Goal: Task Accomplishment & Management: Complete application form

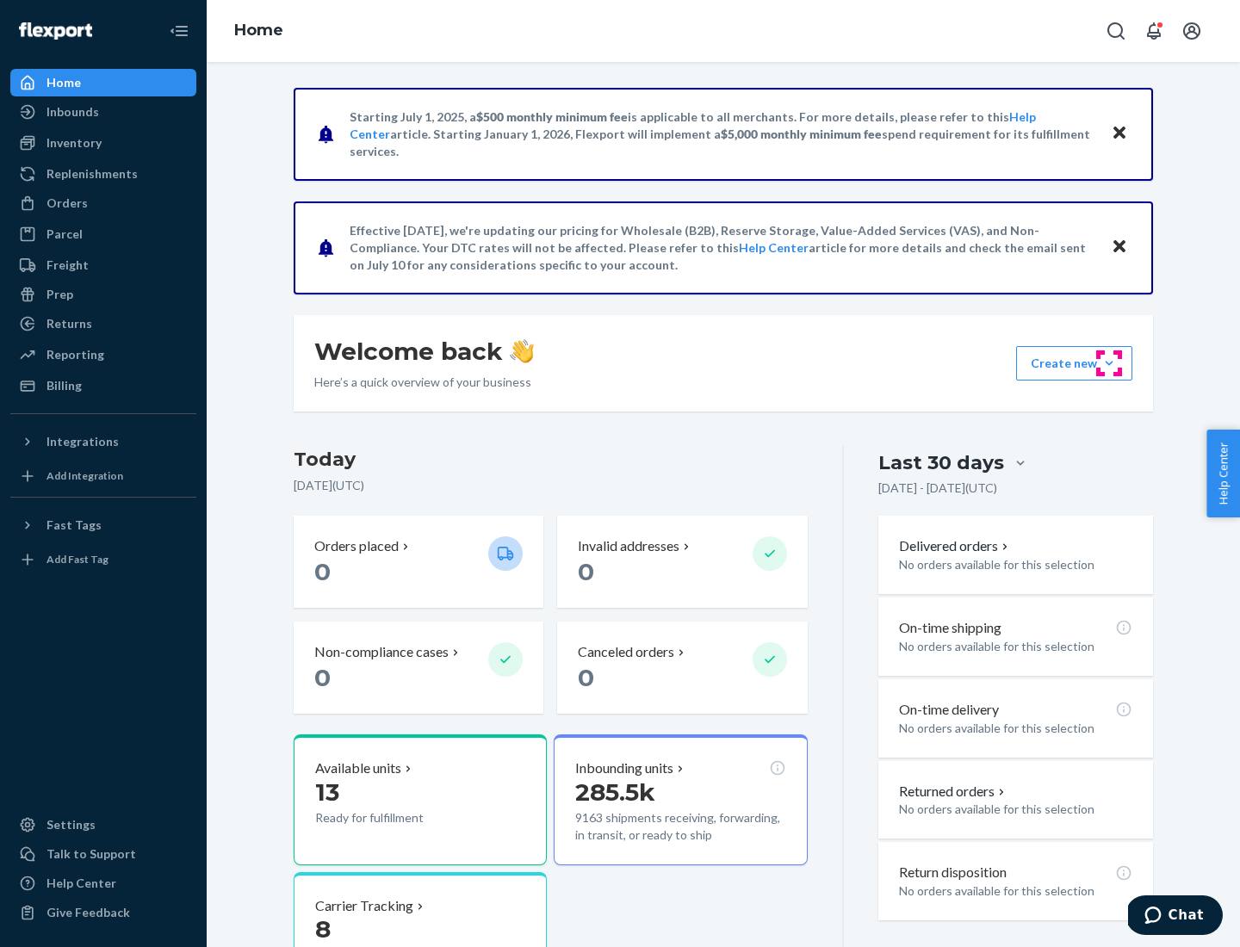
click at [1109, 363] on button "Create new Create new inbound Create new order Create new product" at bounding box center [1074, 363] width 116 height 34
click at [103, 112] on div "Inbounds" at bounding box center [103, 112] width 183 height 24
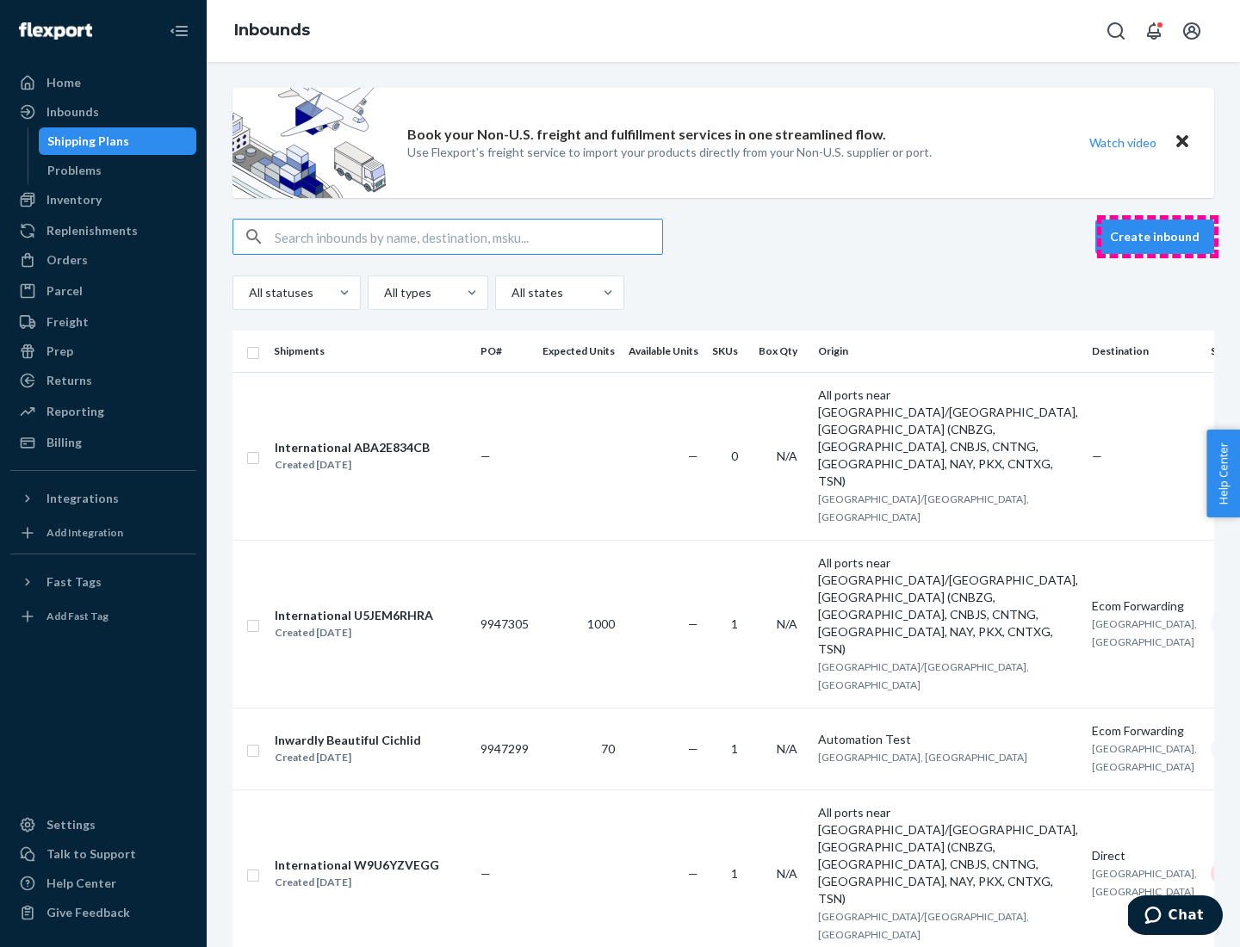
click at [1157, 237] on button "Create inbound" at bounding box center [1154, 237] width 119 height 34
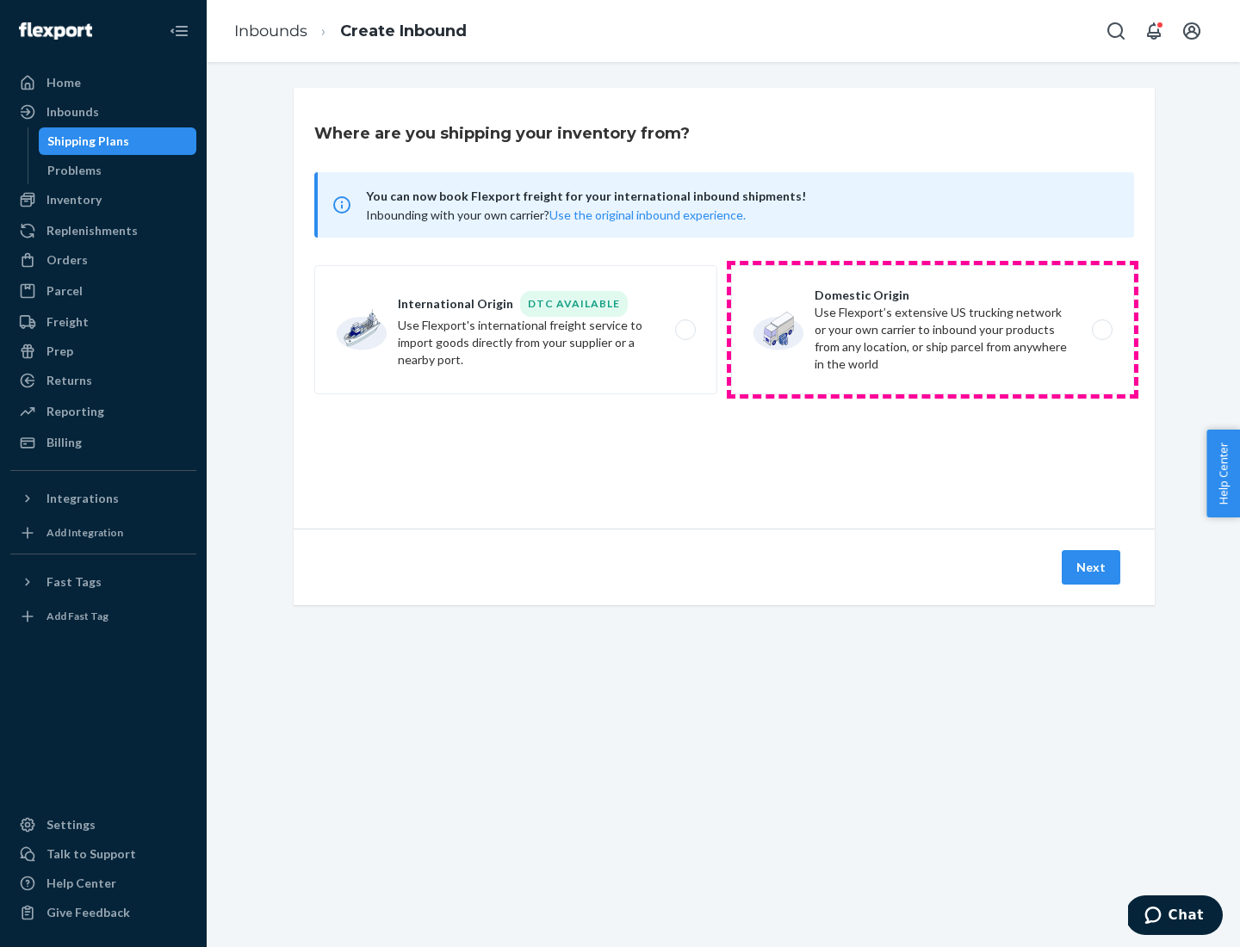
click at [932, 330] on label "Domestic Origin Use Flexport’s extensive US trucking network or your own carrie…" at bounding box center [932, 329] width 403 height 129
click at [1101, 330] on input "Domestic Origin Use Flexport’s extensive US trucking network or your own carrie…" at bounding box center [1106, 330] width 11 height 11
radio input "true"
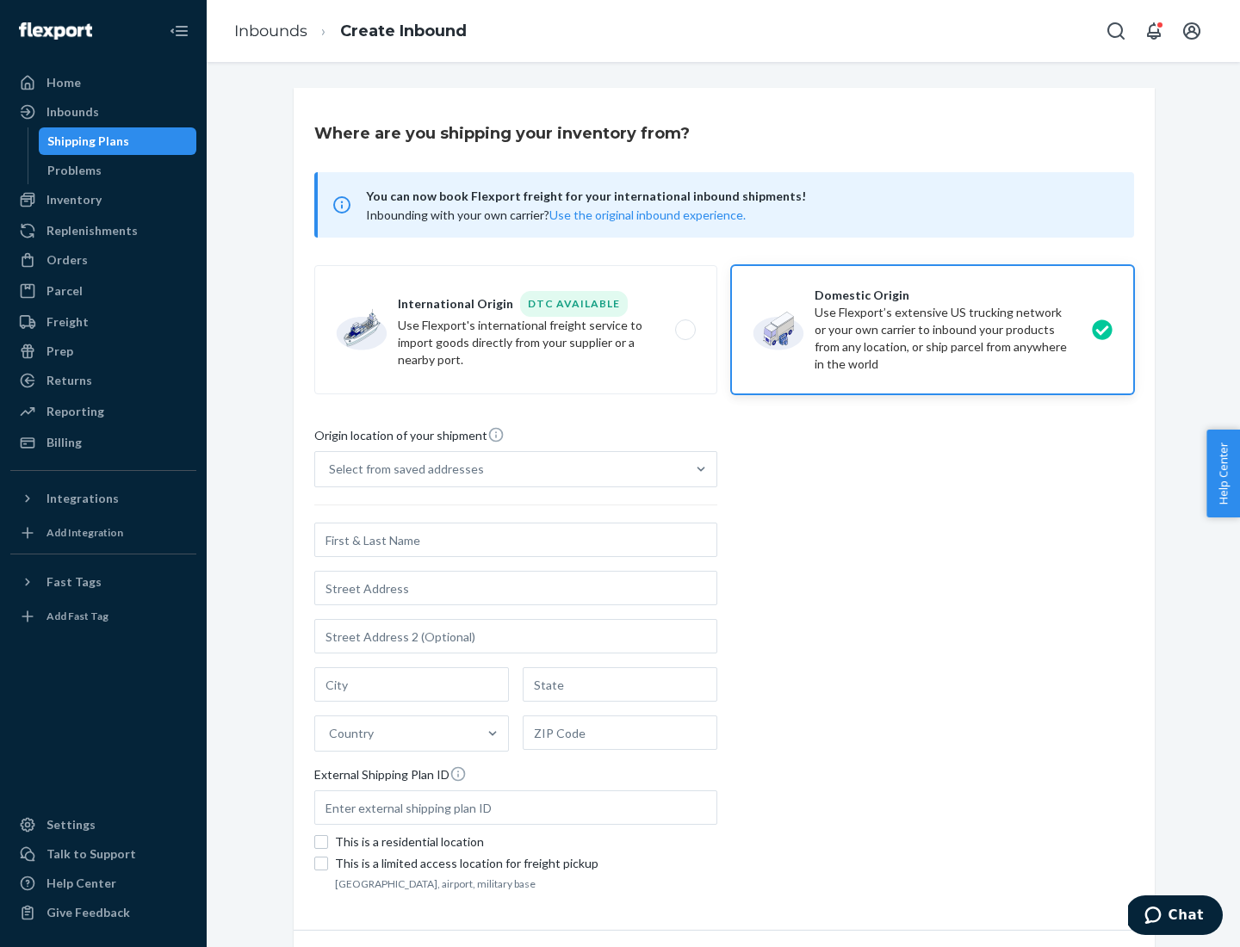
click at [402, 469] on div "Select from saved addresses" at bounding box center [406, 469] width 155 height 17
click at [331, 469] on input "Select from saved addresses" at bounding box center [330, 469] width 2 height 17
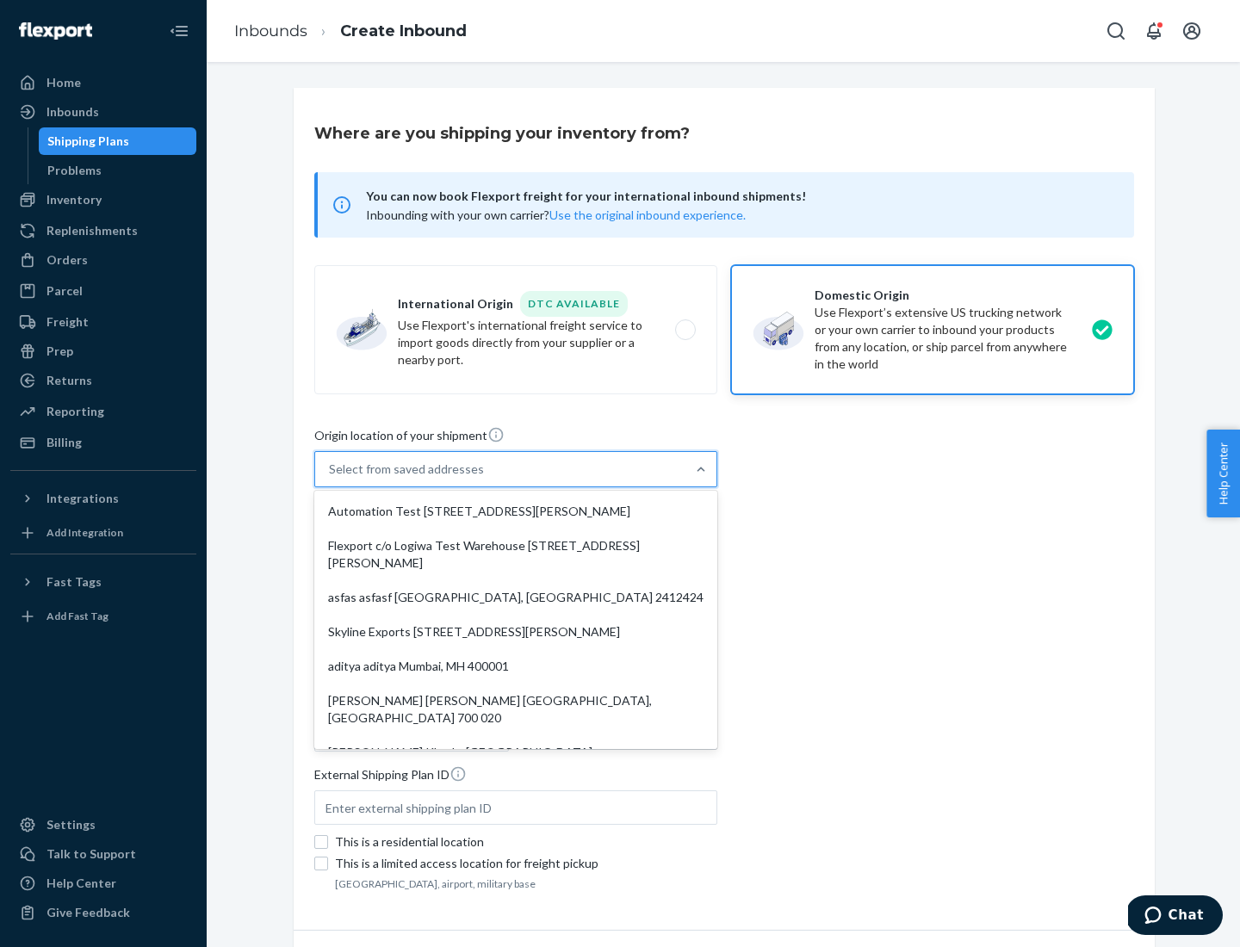
scroll to position [7, 0]
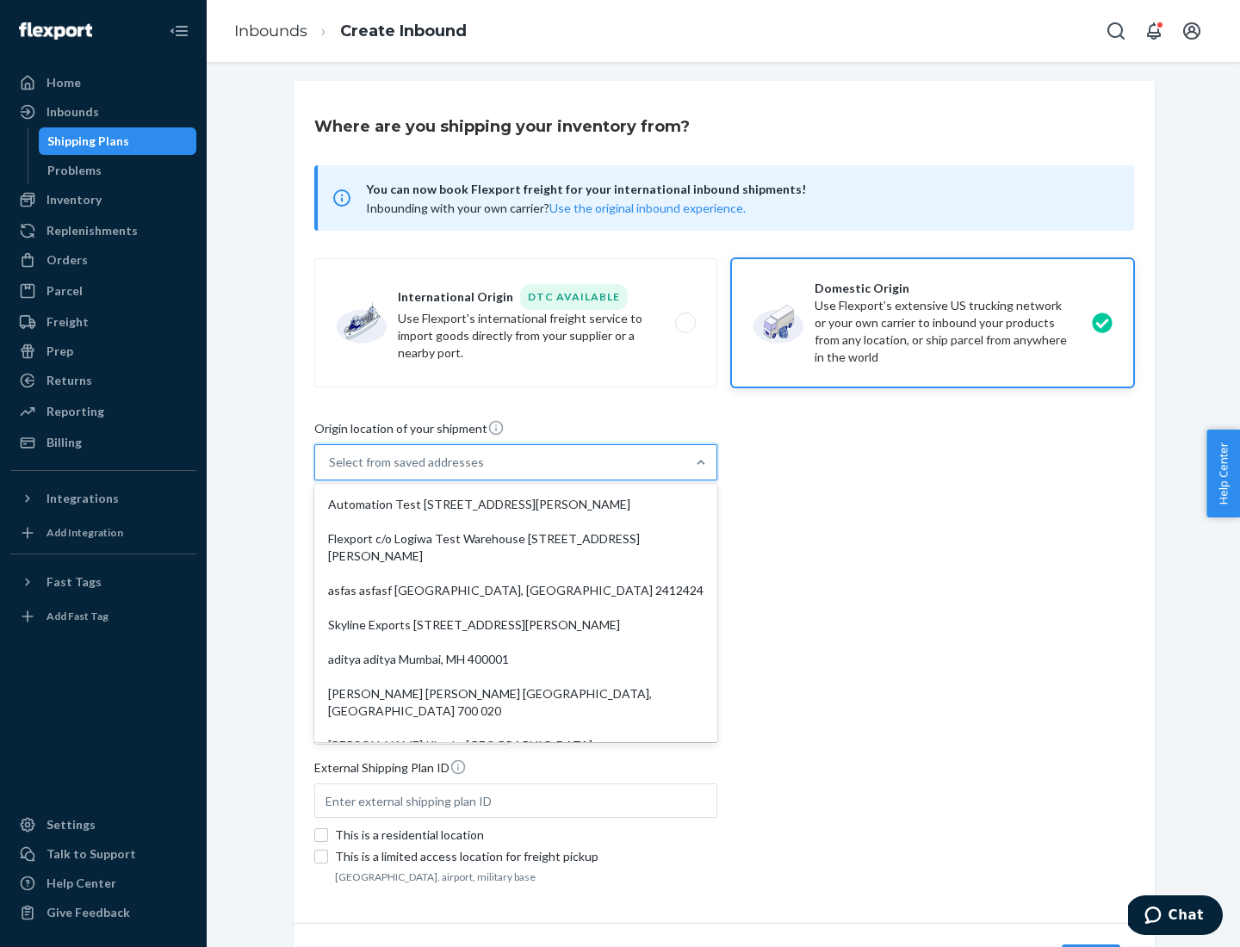
click at [516, 505] on div "Automation Test [STREET_ADDRESS][PERSON_NAME]" at bounding box center [516, 504] width 396 height 34
click at [331, 471] on input "option Automation Test [STREET_ADDRESS][PERSON_NAME]. 9 results available. Use …" at bounding box center [330, 462] width 2 height 17
type input "Automation Test"
type input "9th Floor"
type input "[GEOGRAPHIC_DATA]"
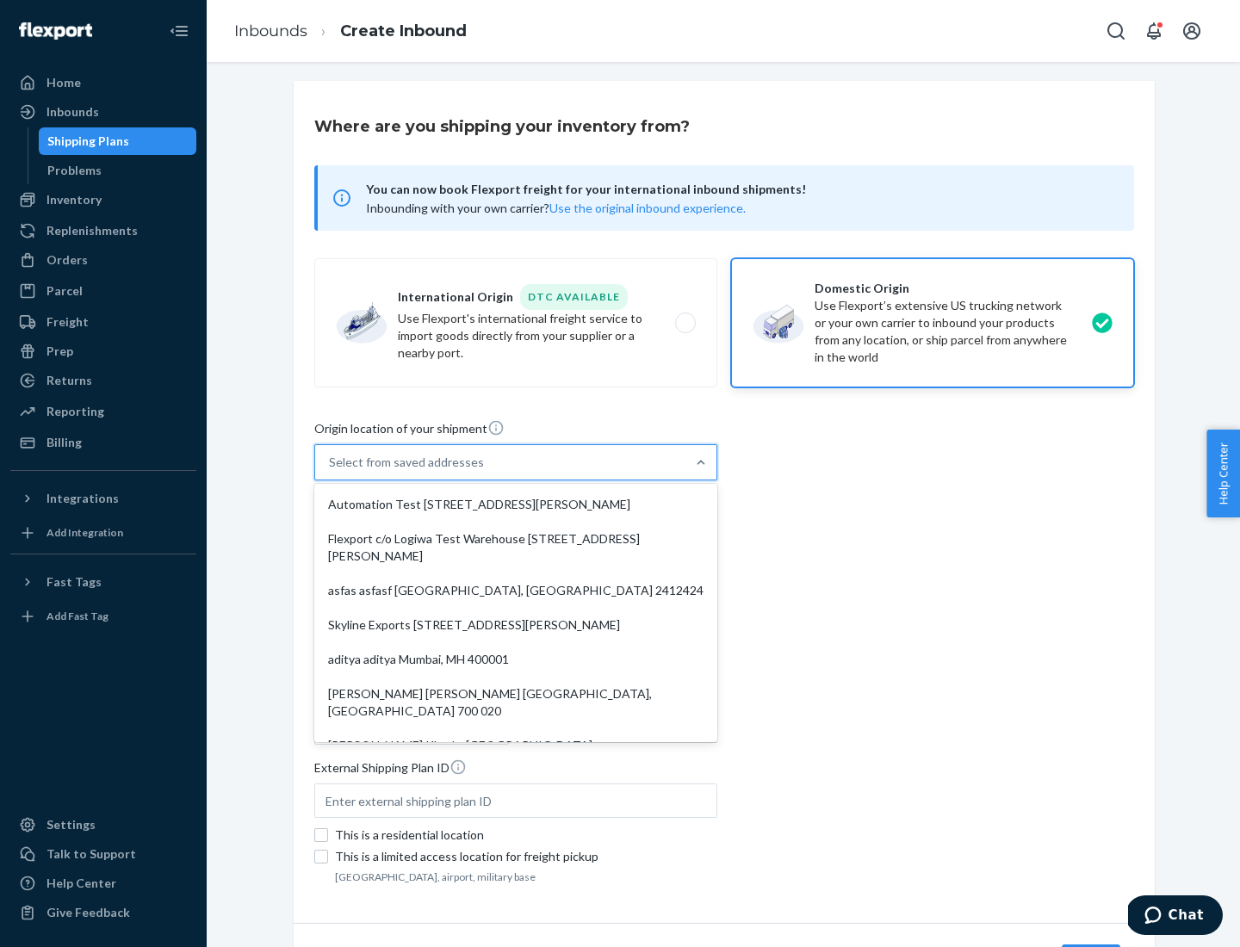
type input "CA"
type input "94104"
type input "[STREET_ADDRESS][PERSON_NAME]"
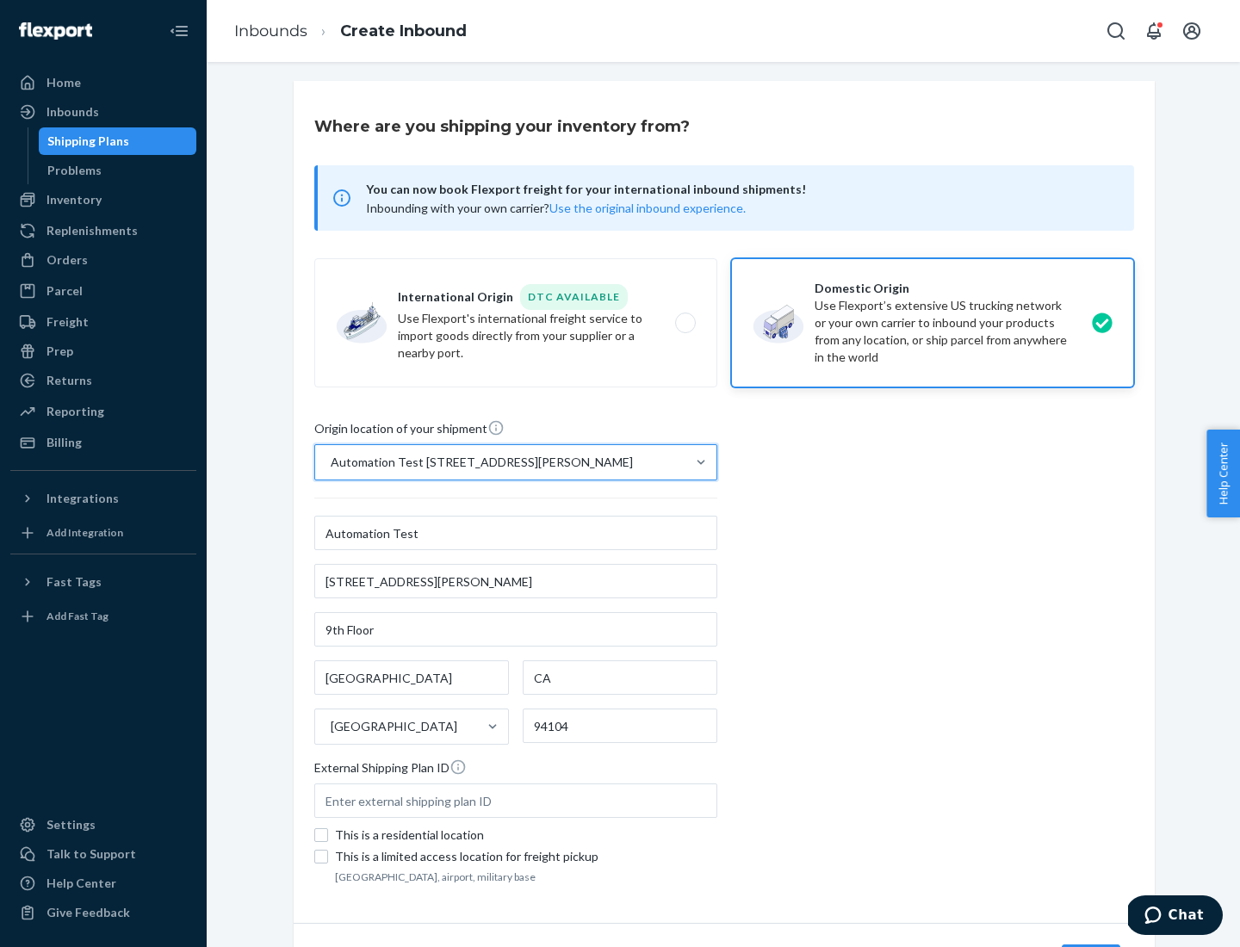
scroll to position [101, 0]
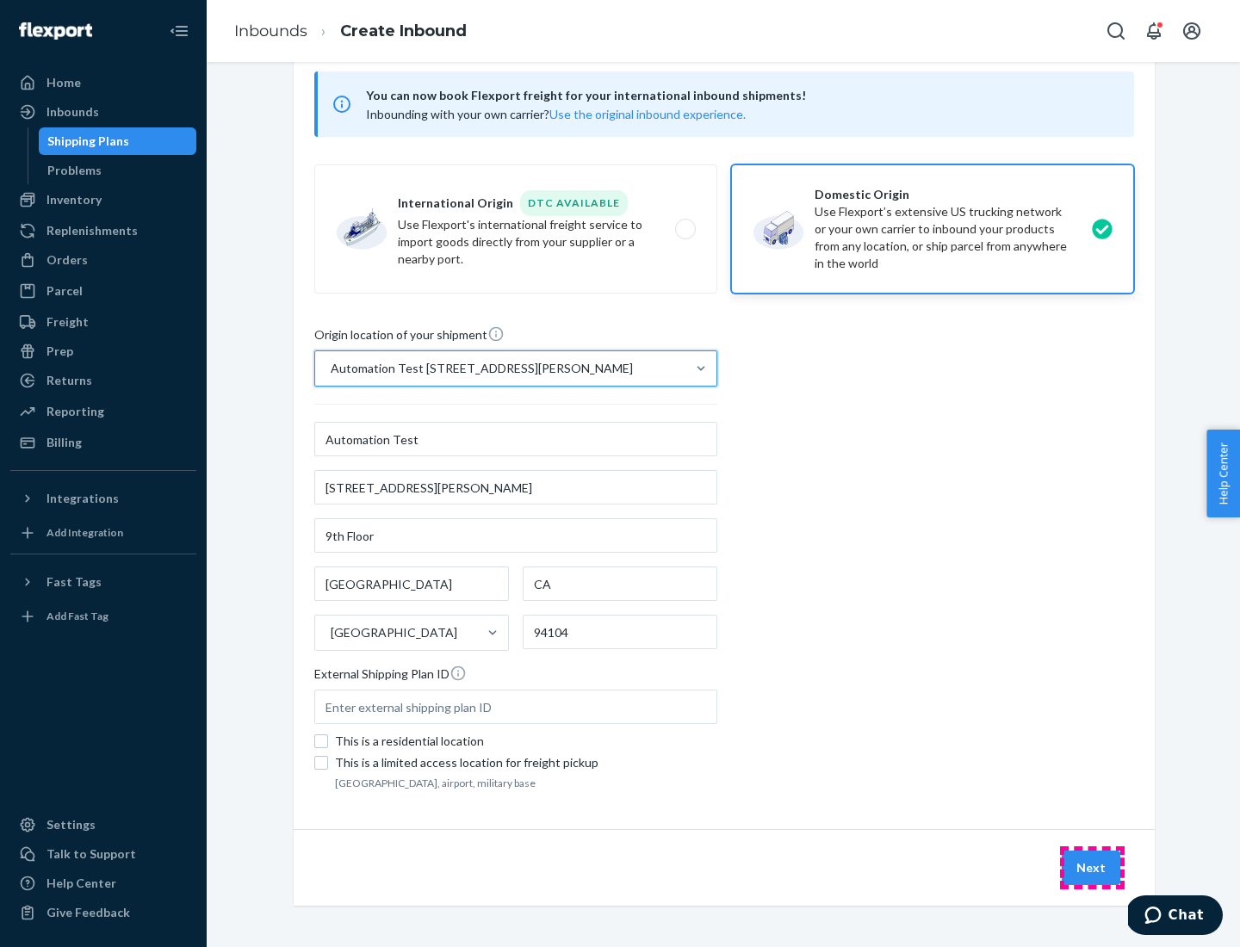
click at [1092, 868] on button "Next" at bounding box center [1091, 868] width 59 height 34
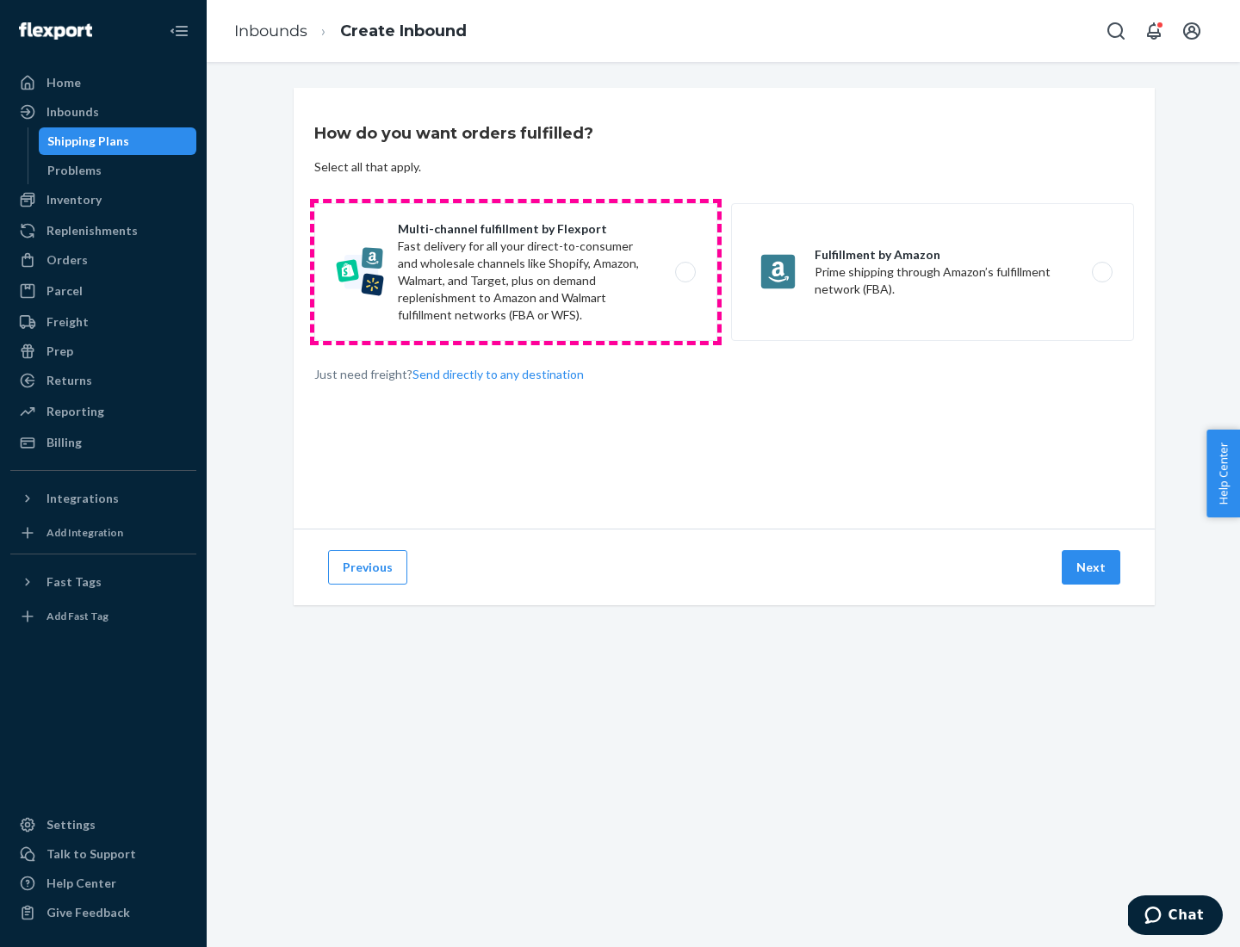
click at [516, 272] on label "Multi-channel fulfillment by Flexport Fast delivery for all your direct-to-cons…" at bounding box center [515, 272] width 403 height 138
click at [685, 272] on input "Multi-channel fulfillment by Flexport Fast delivery for all your direct-to-cons…" at bounding box center [690, 272] width 11 height 11
radio input "true"
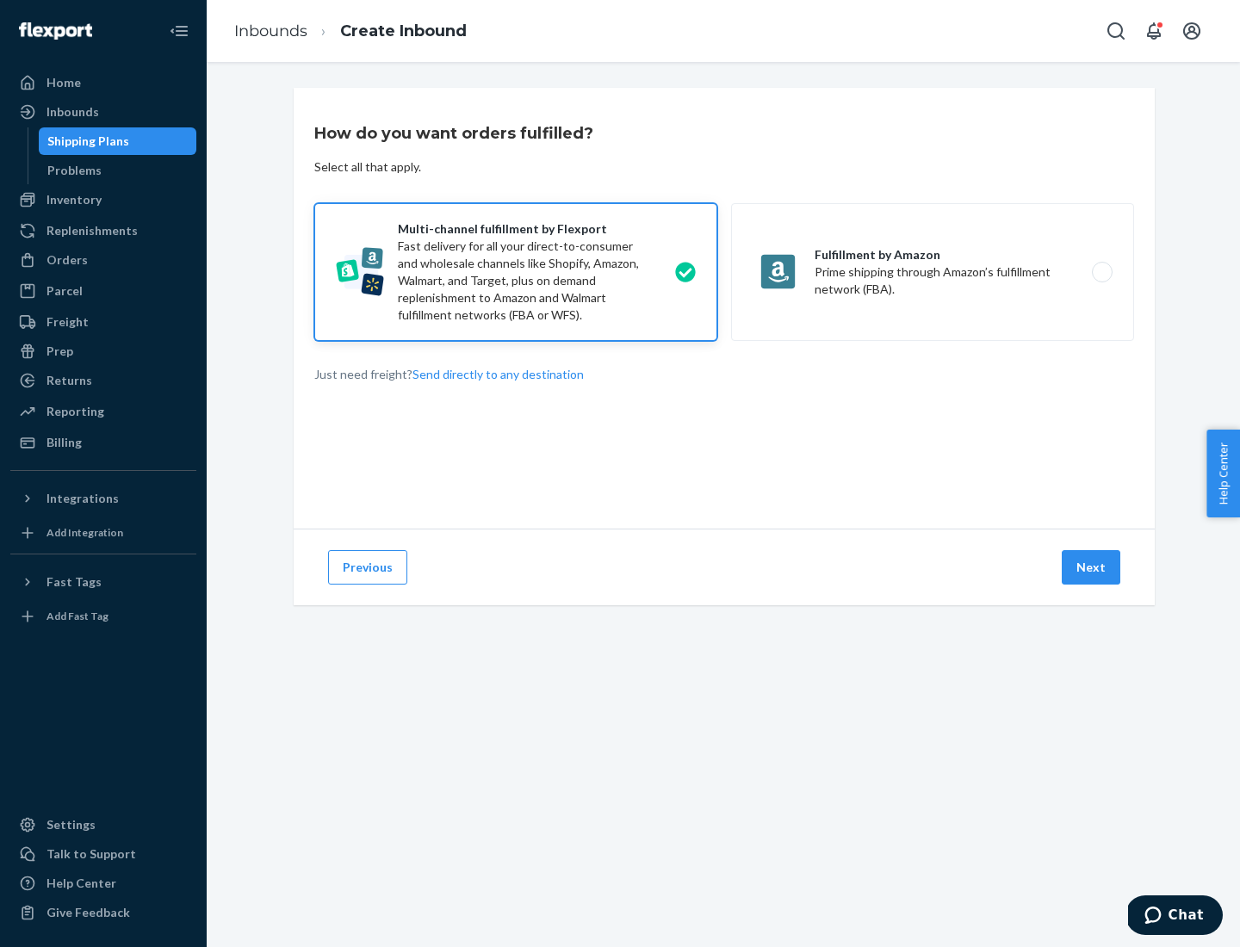
click at [1092, 567] on button "Next" at bounding box center [1091, 567] width 59 height 34
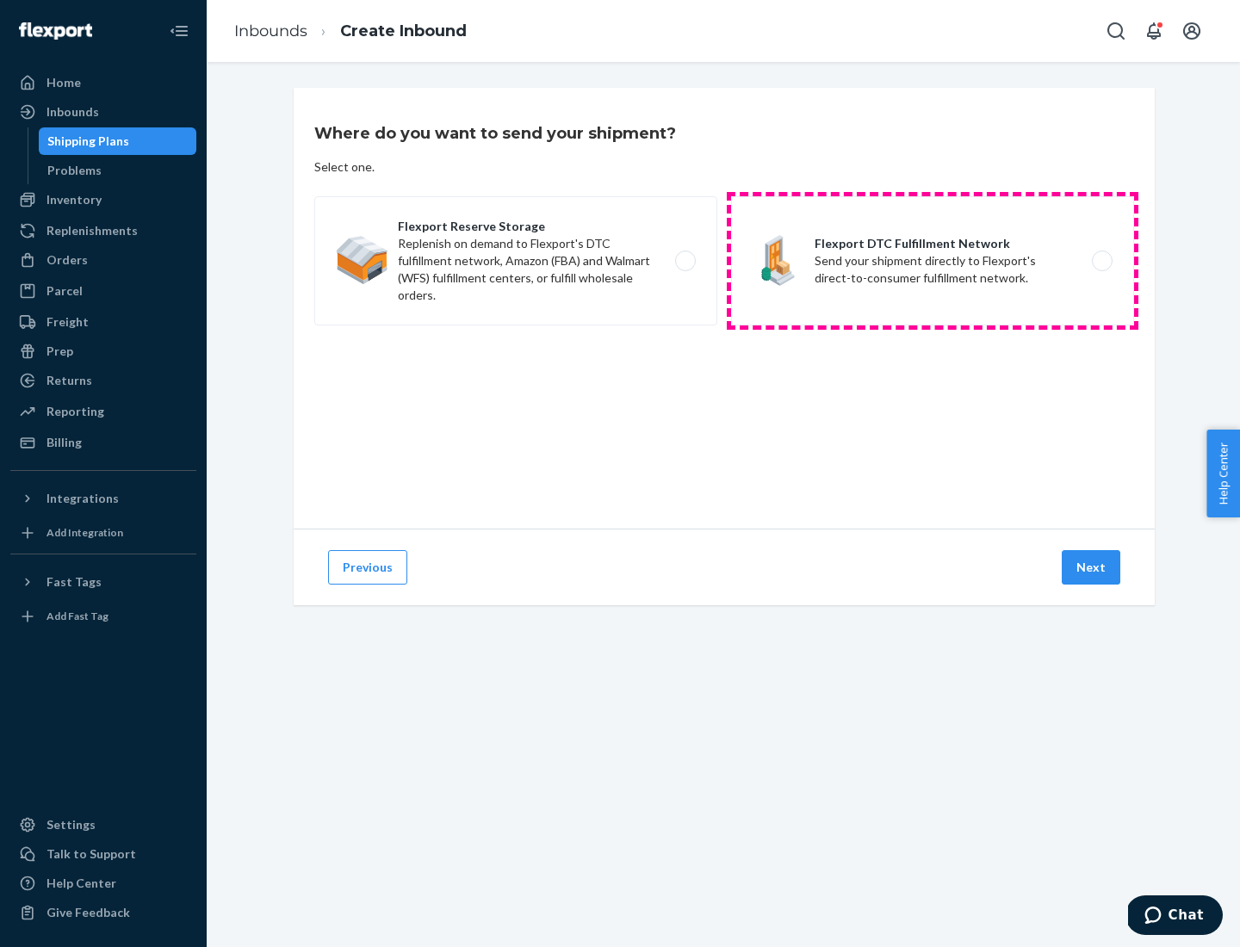
click at [932, 261] on label "Flexport DTC Fulfillment Network Send your shipment directly to Flexport's dire…" at bounding box center [932, 260] width 403 height 129
click at [1101, 261] on input "Flexport DTC Fulfillment Network Send your shipment directly to Flexport's dire…" at bounding box center [1106, 261] width 11 height 11
radio input "true"
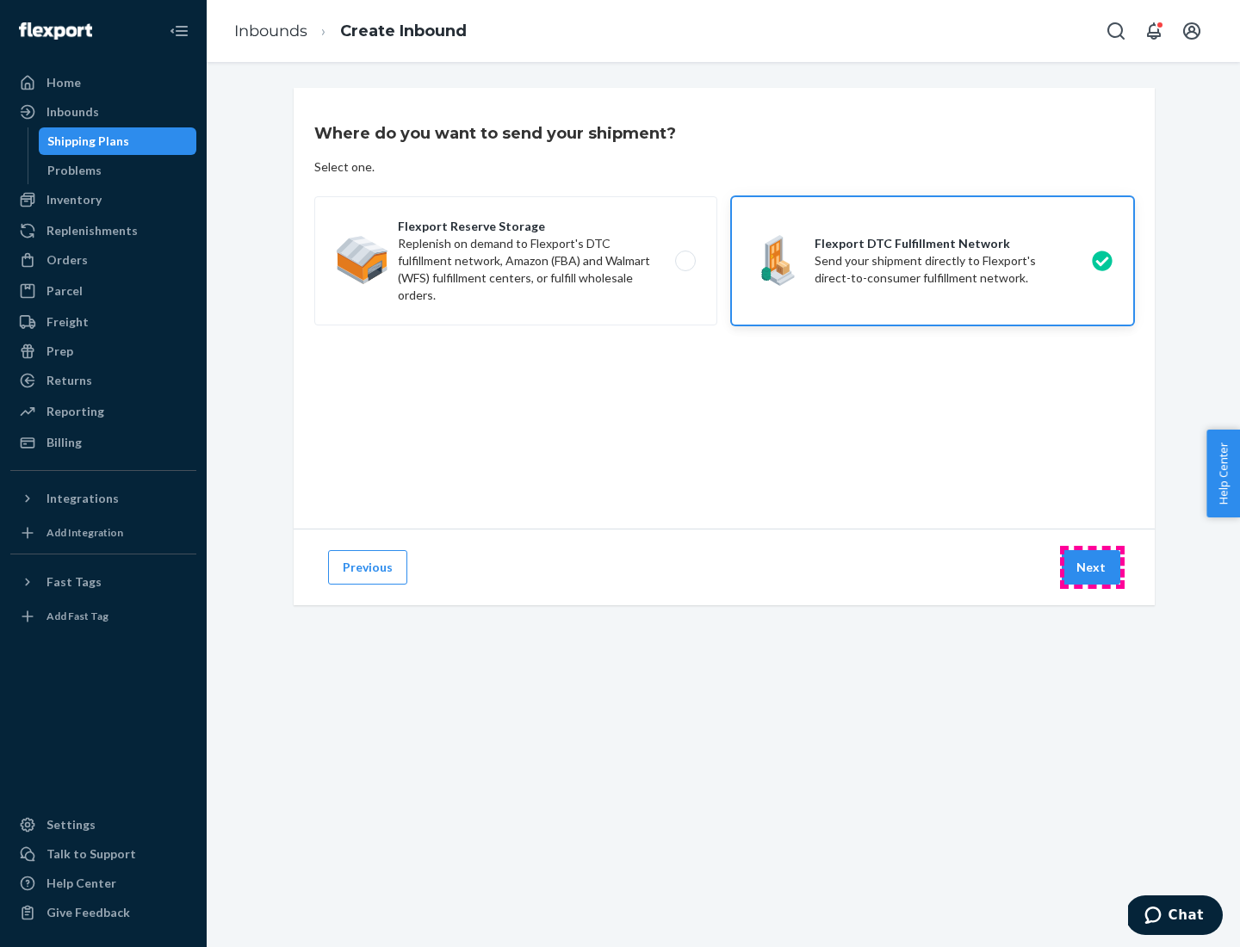
click at [1092, 567] on button "Next" at bounding box center [1091, 567] width 59 height 34
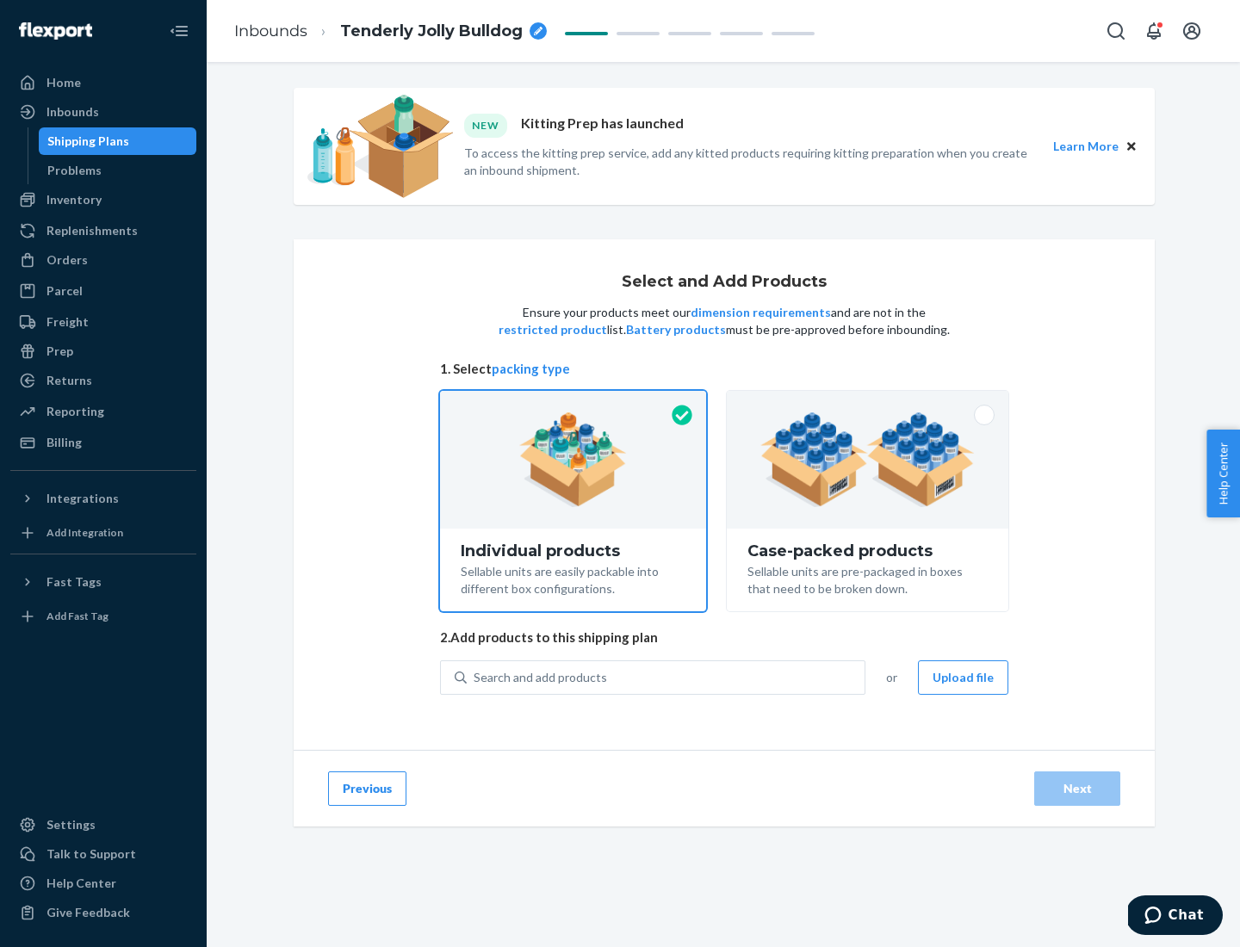
click at [868, 460] on img at bounding box center [867, 459] width 214 height 95
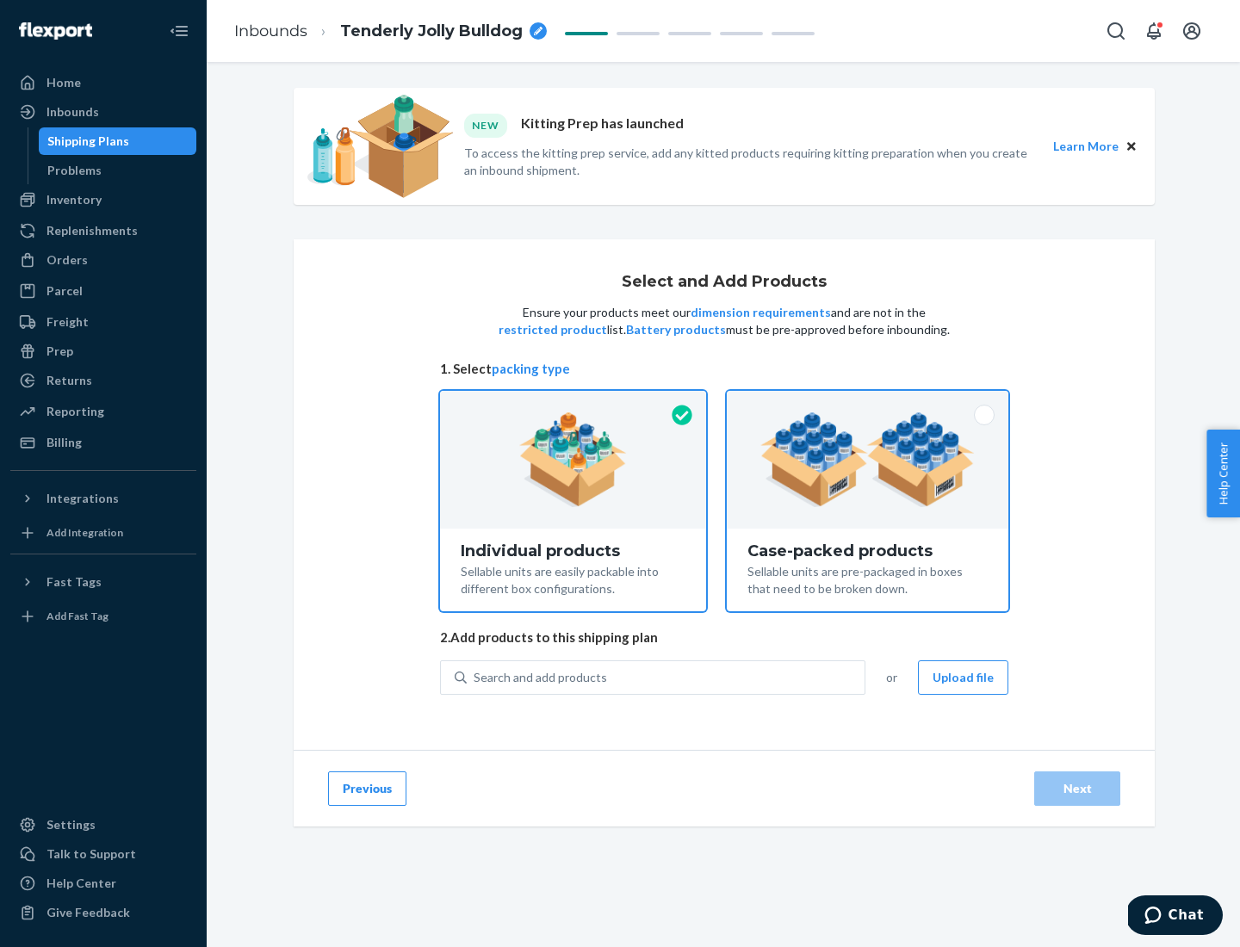
click at [868, 402] on input "Case-packed products Sellable units are pre-packaged in boxes that need to be b…" at bounding box center [867, 396] width 11 height 11
radio input "true"
radio input "false"
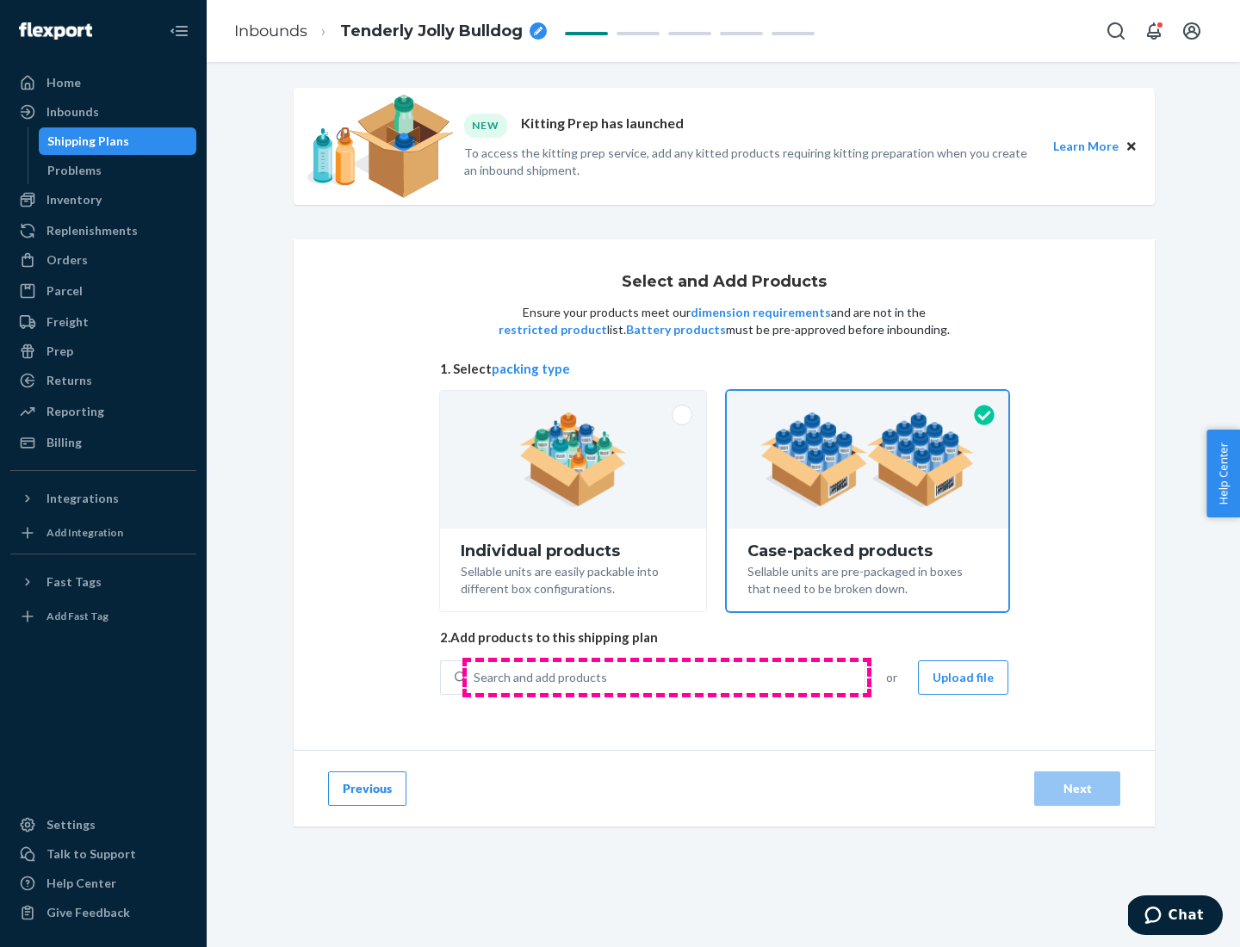
click at [666, 677] on div "Search and add products" at bounding box center [666, 677] width 398 height 31
click at [475, 677] on input "Search and add products" at bounding box center [475, 677] width 2 height 17
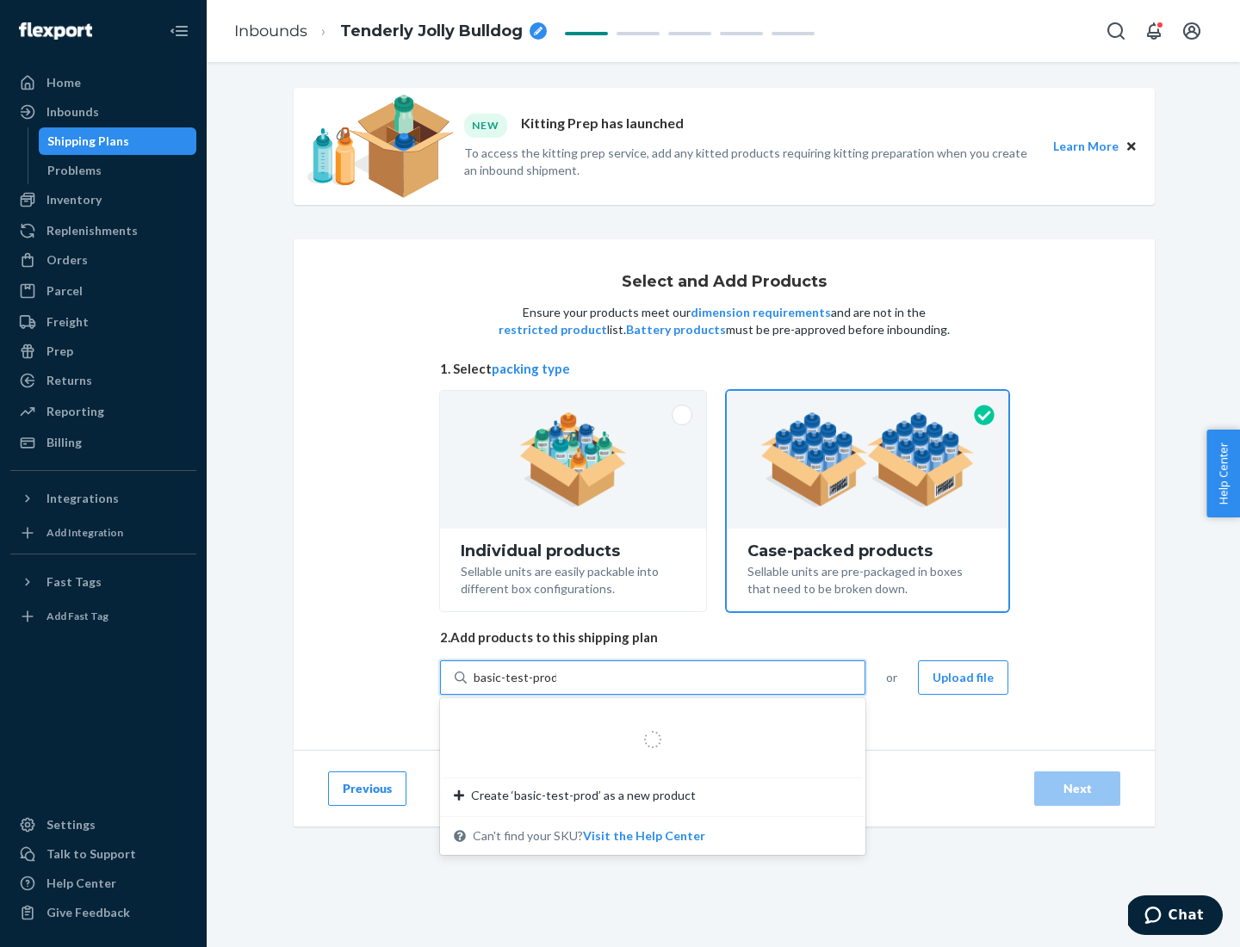
type input "basic-test-product-1"
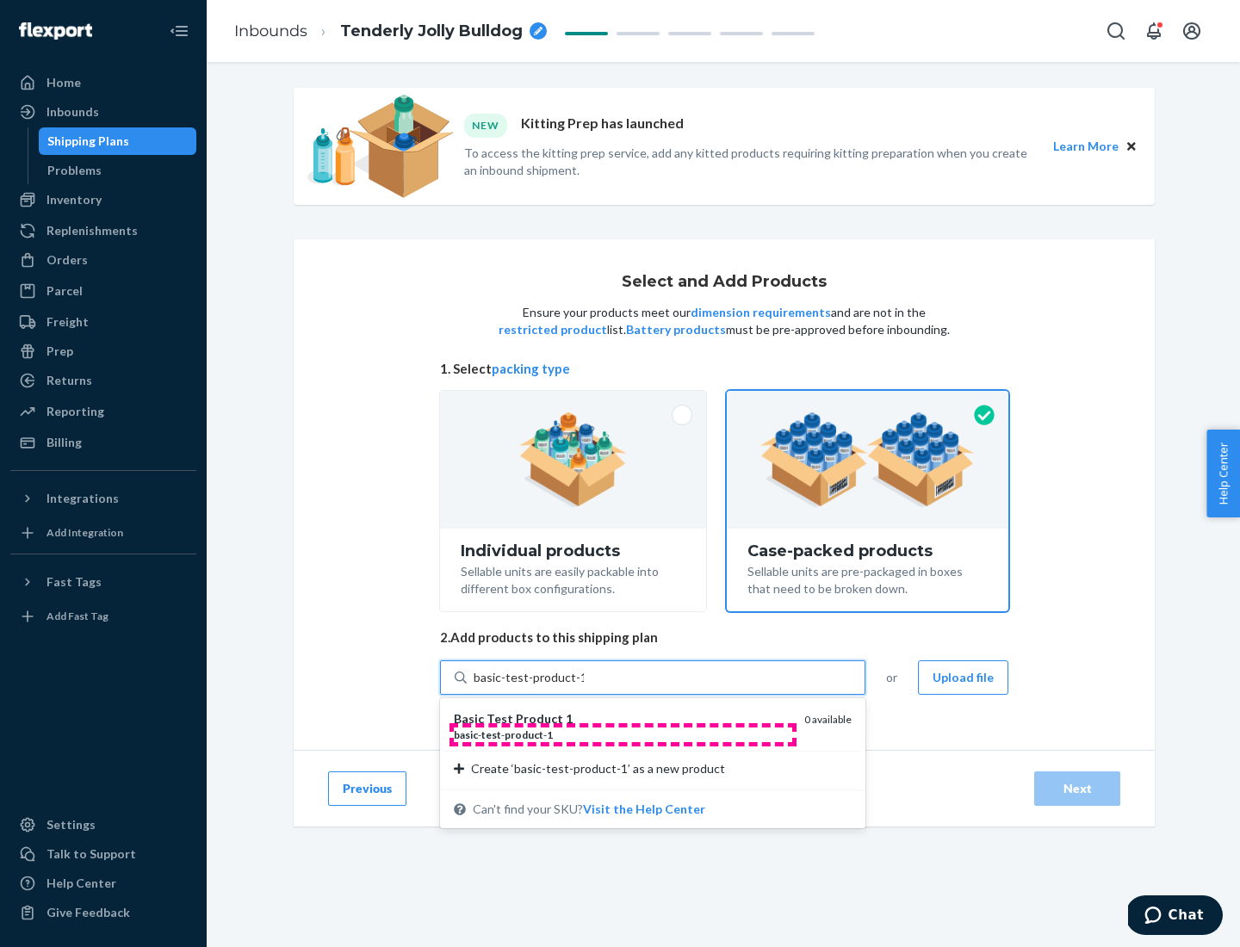
click at [623, 734] on div "basic - test - product - 1" at bounding box center [622, 735] width 337 height 15
click at [584, 686] on input "basic-test-product-1" at bounding box center [529, 677] width 110 height 17
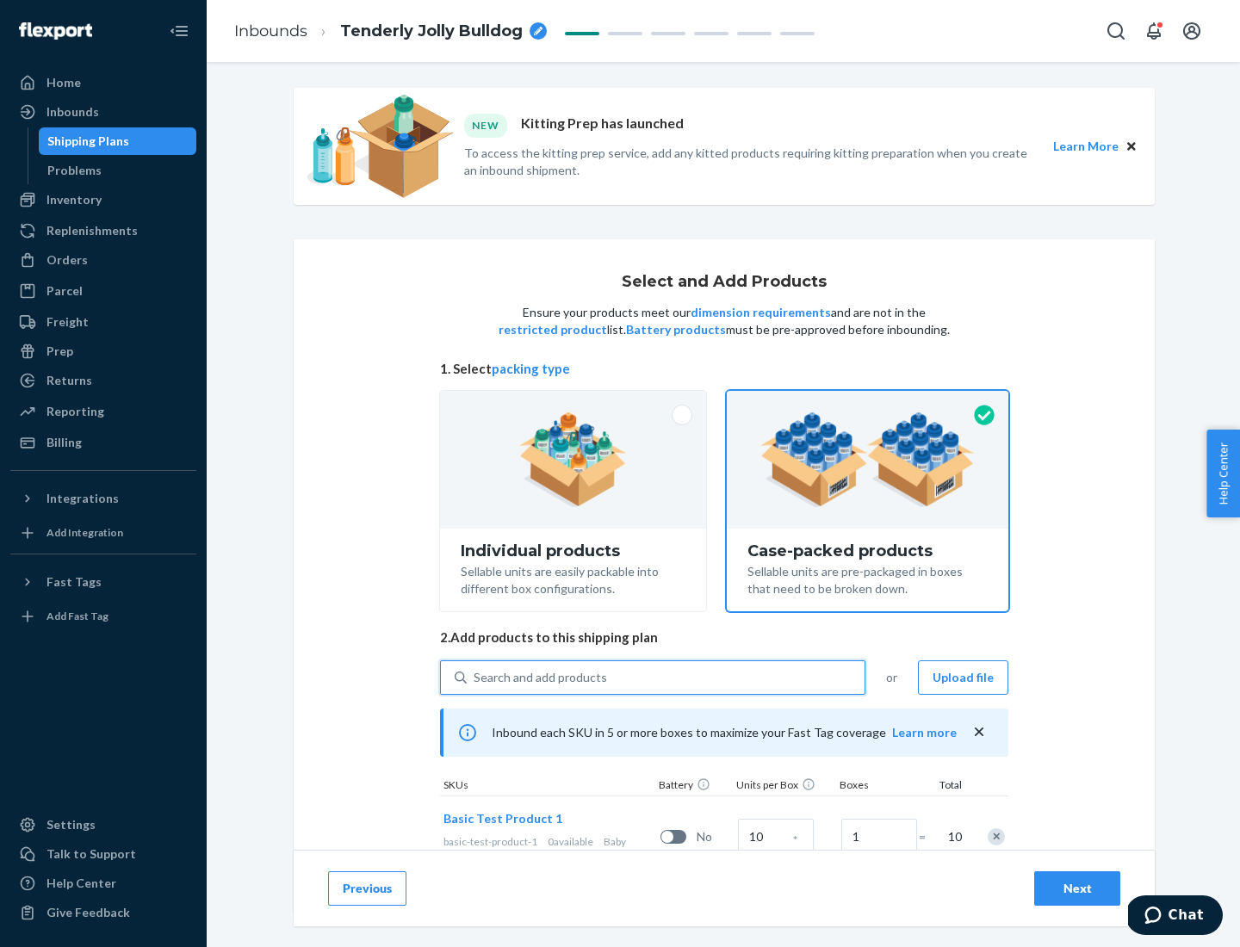
scroll to position [62, 0]
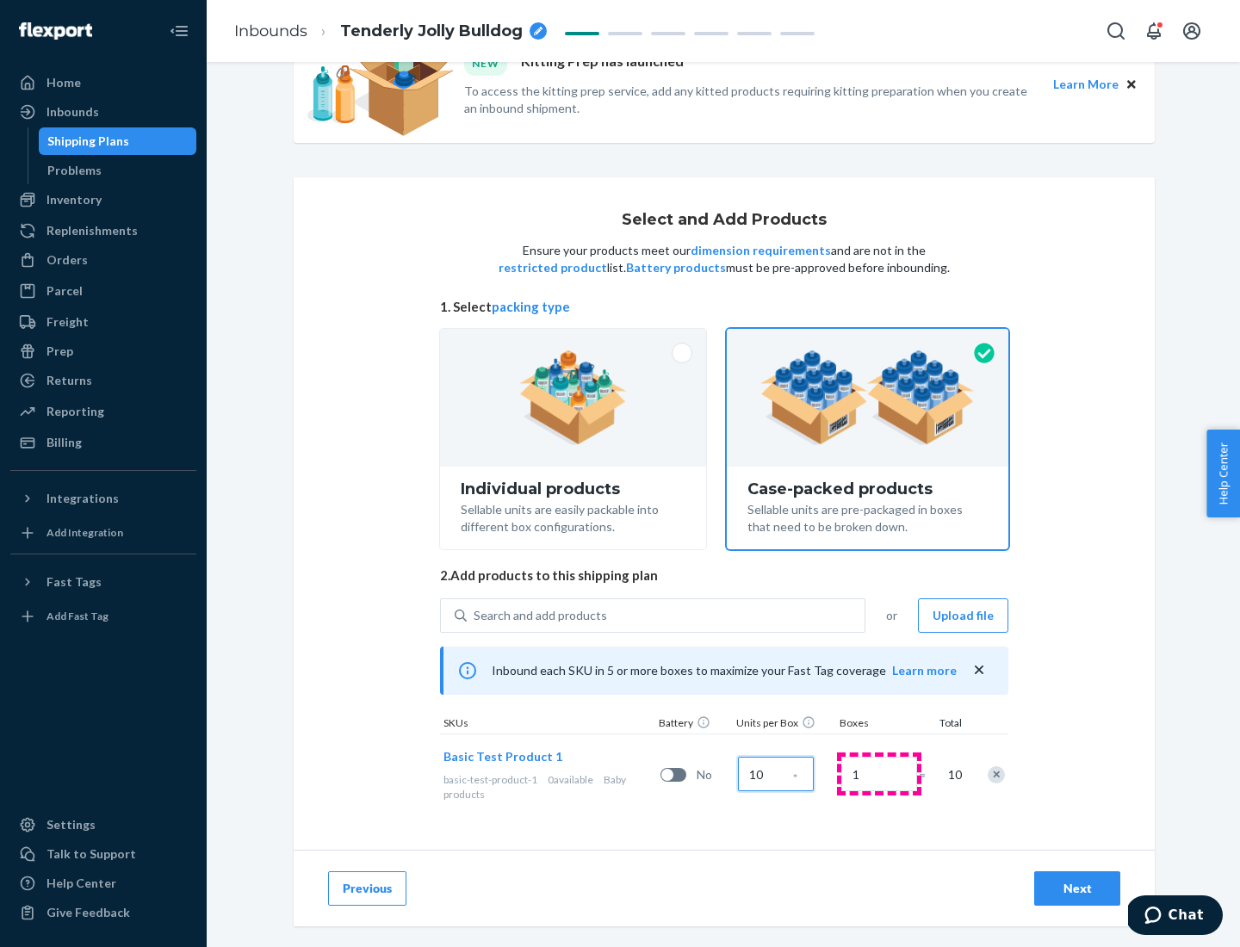
type input "10"
type input "7"
click at [1077, 889] on div "Next" at bounding box center [1077, 888] width 57 height 17
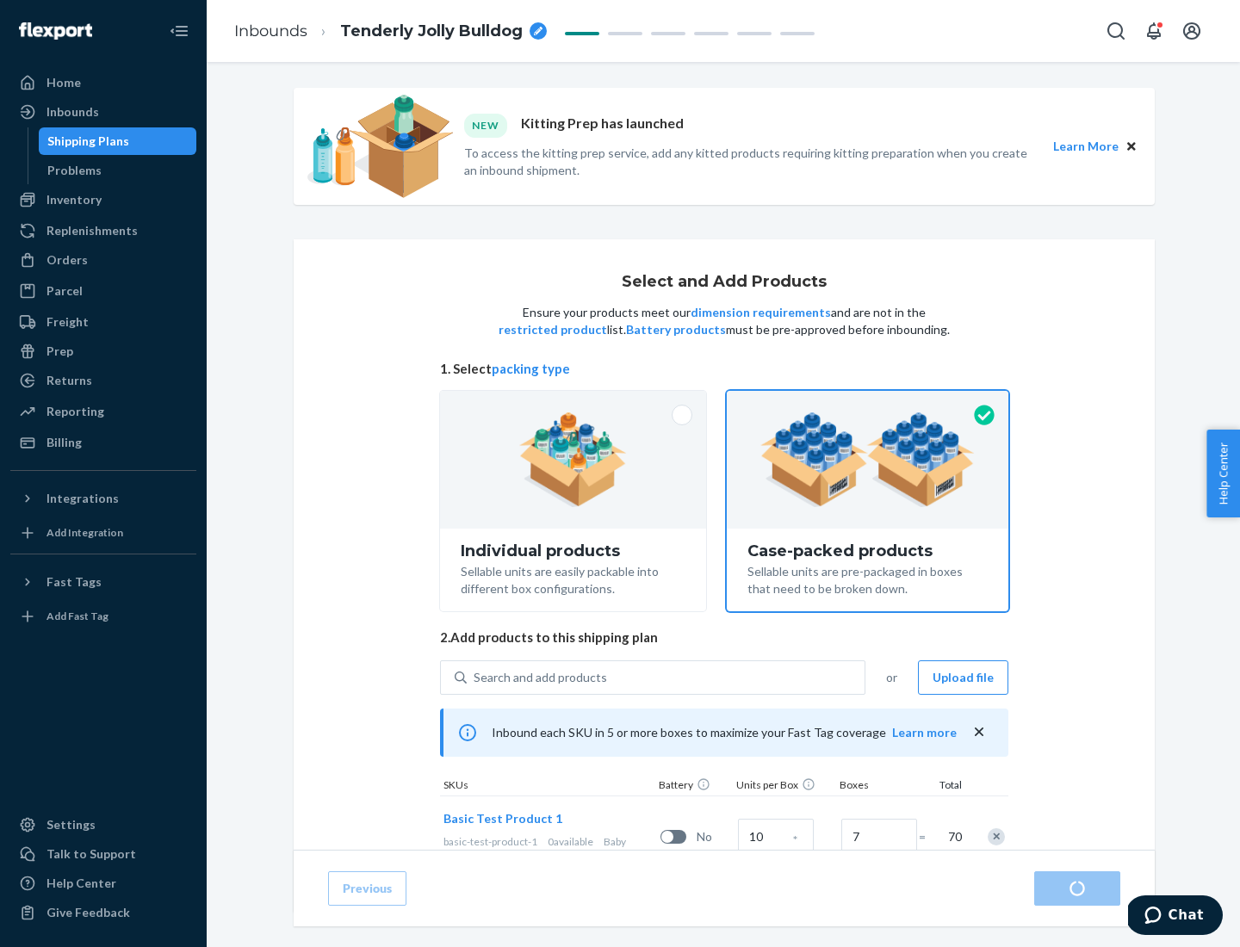
radio input "true"
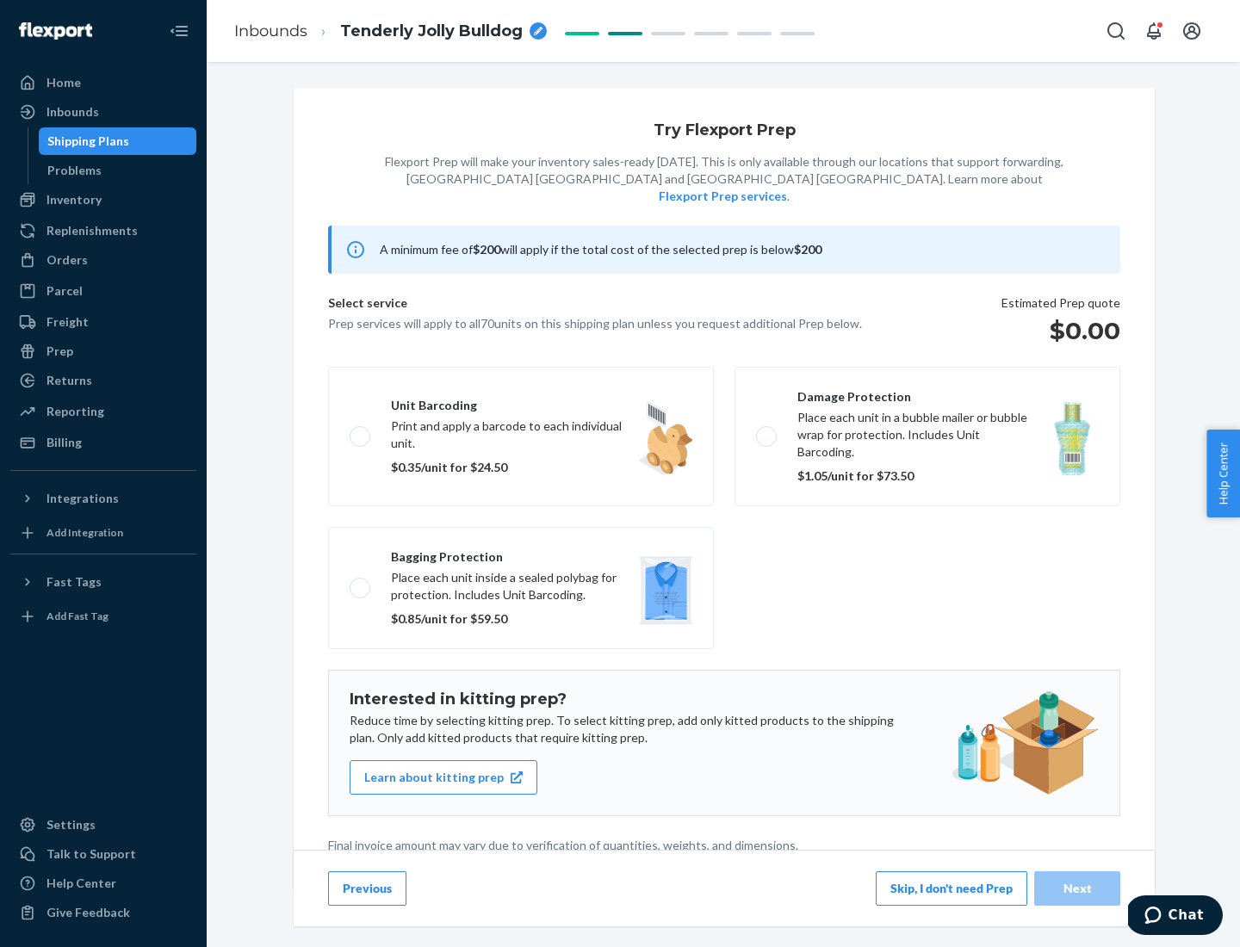
scroll to position [4, 0]
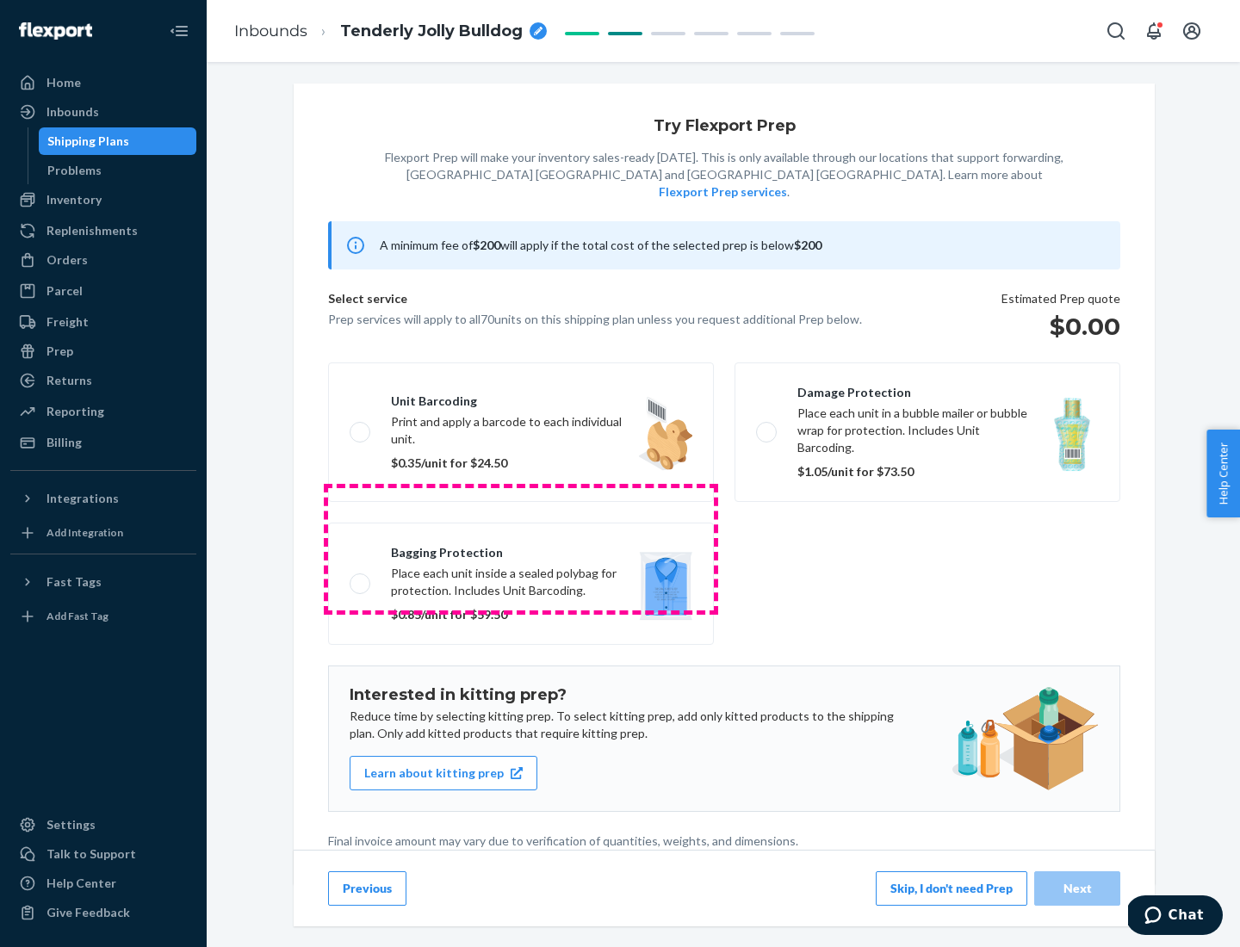
click at [521, 548] on label "Bagging protection Place each unit inside a sealed polybag for protection. Incl…" at bounding box center [521, 584] width 386 height 122
click at [361, 578] on input "Bagging protection Place each unit inside a sealed polybag for protection. Incl…" at bounding box center [355, 583] width 11 height 11
checkbox input "true"
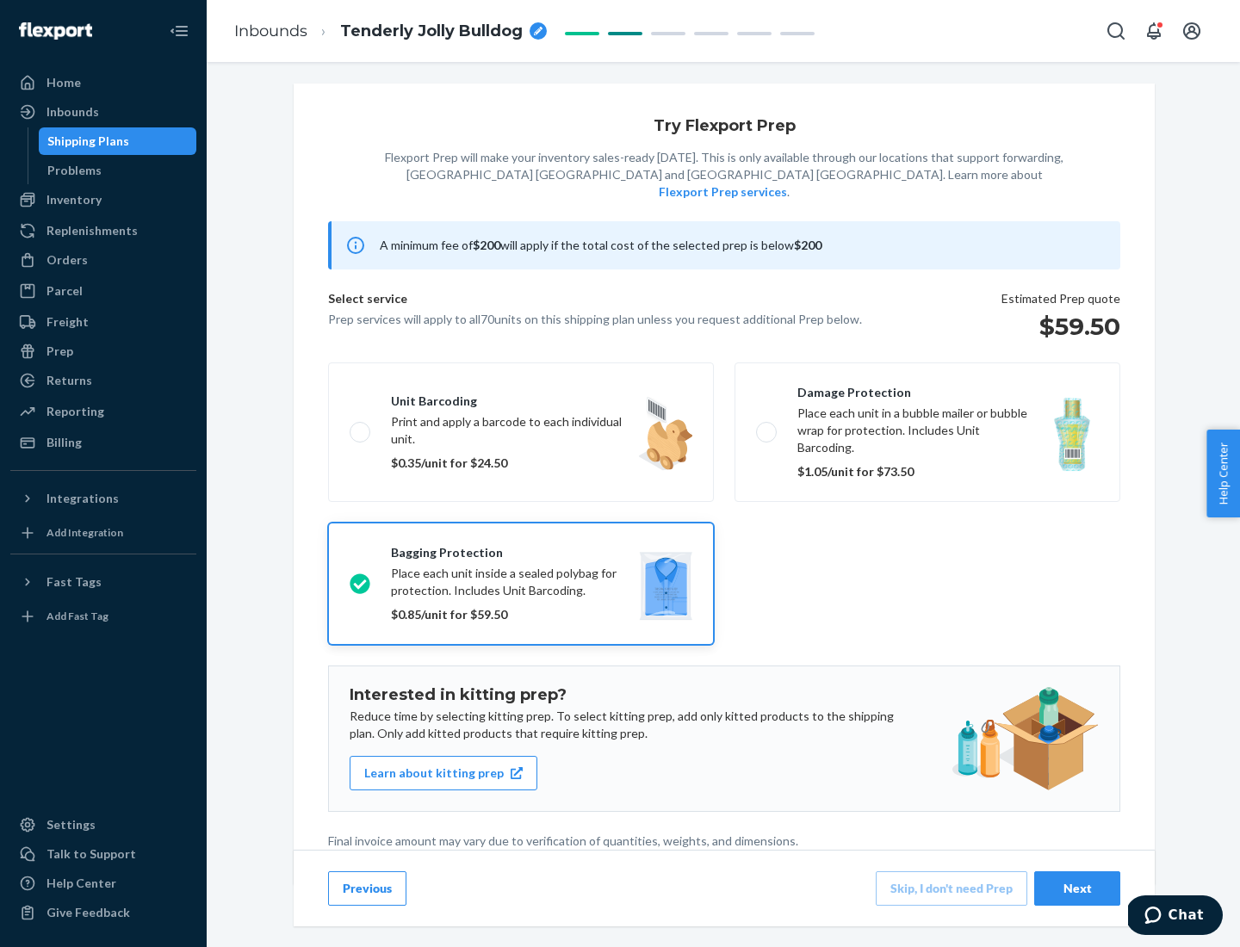
click at [1077, 888] on div "Next" at bounding box center [1077, 888] width 57 height 17
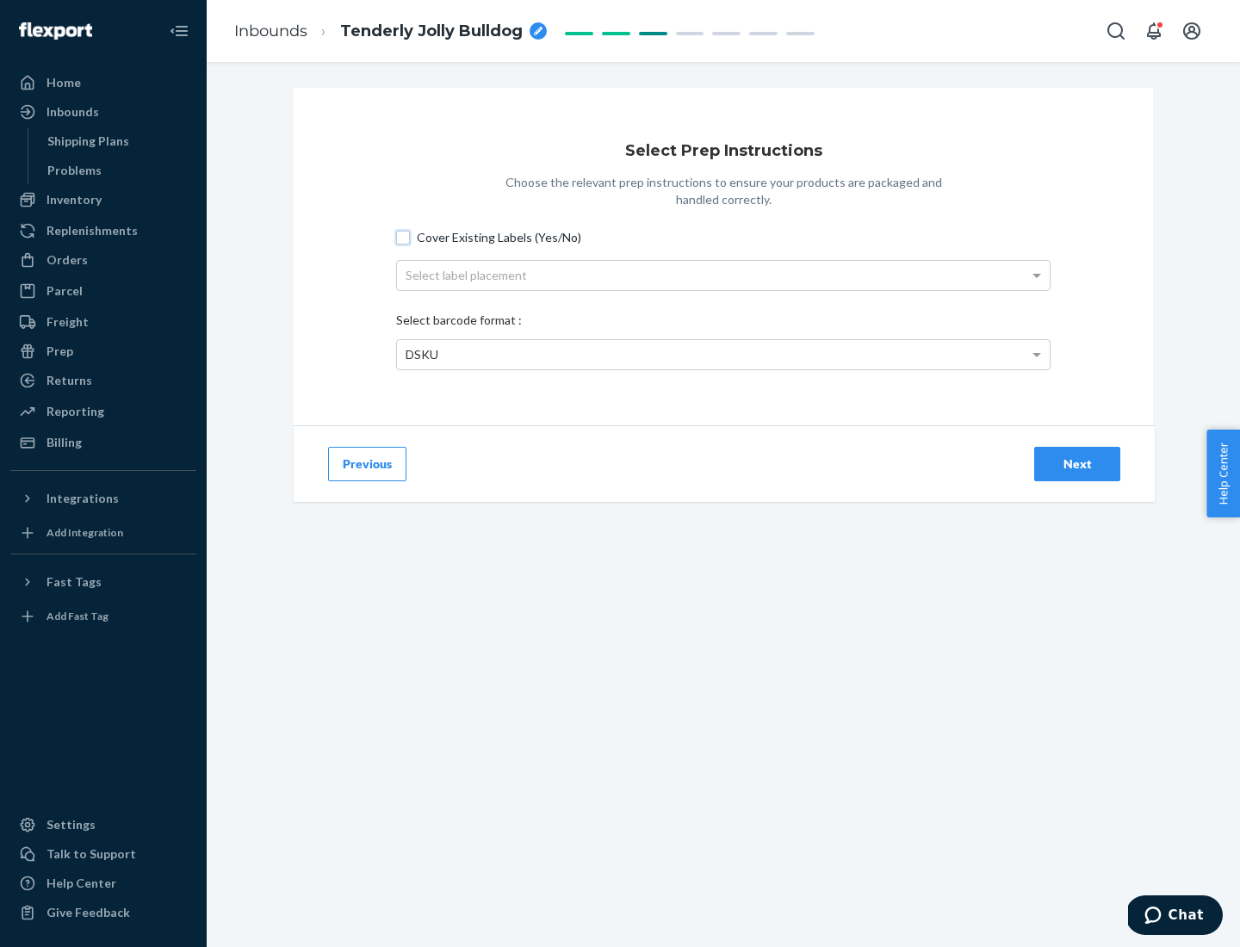
click at [403, 237] on input "Cover Existing Labels (Yes/No)" at bounding box center [403, 238] width 14 height 14
checkbox input "true"
click at [723, 275] on div "Select label placement" at bounding box center [723, 275] width 653 height 29
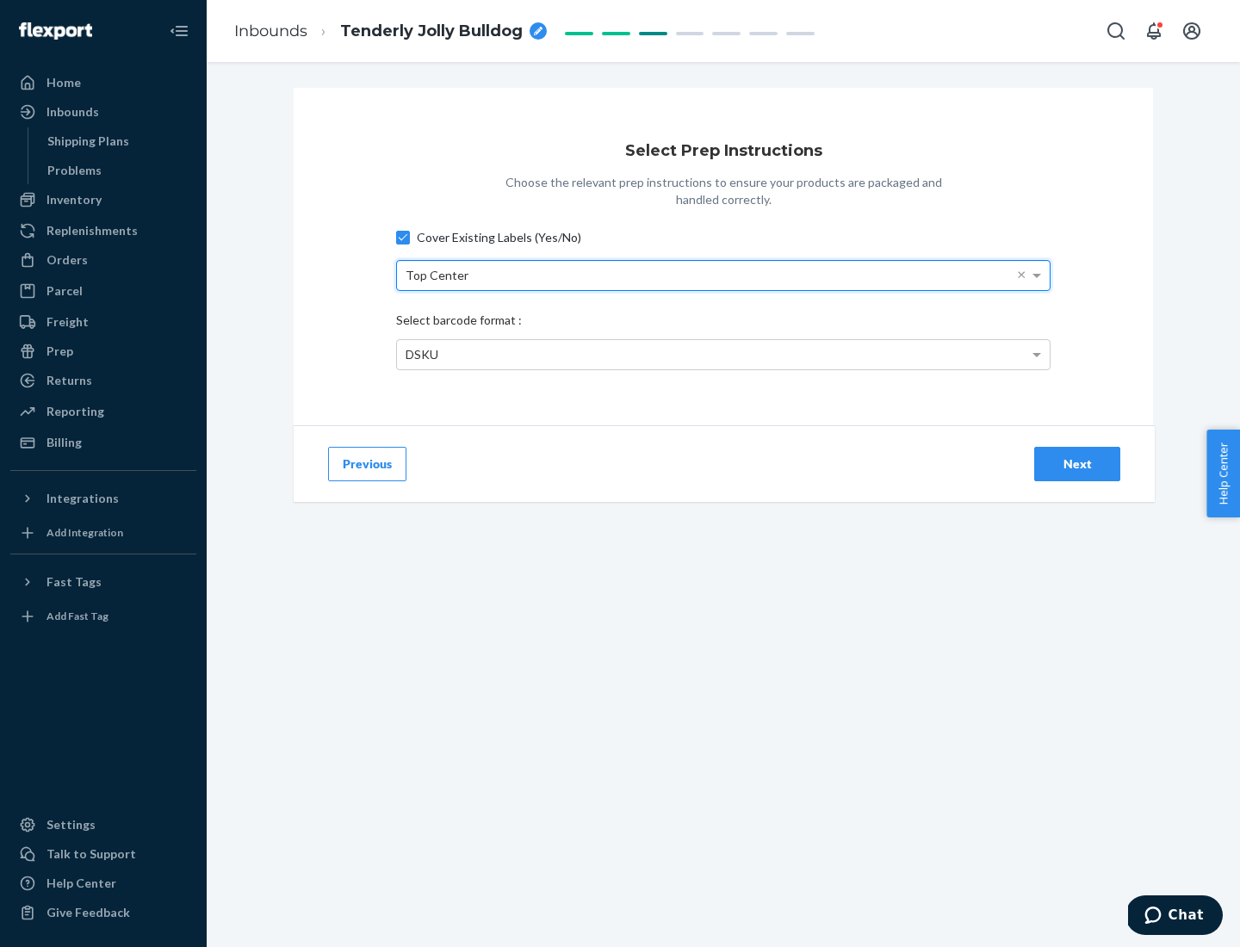
click at [723, 354] on div "DSKU" at bounding box center [723, 354] width 653 height 29
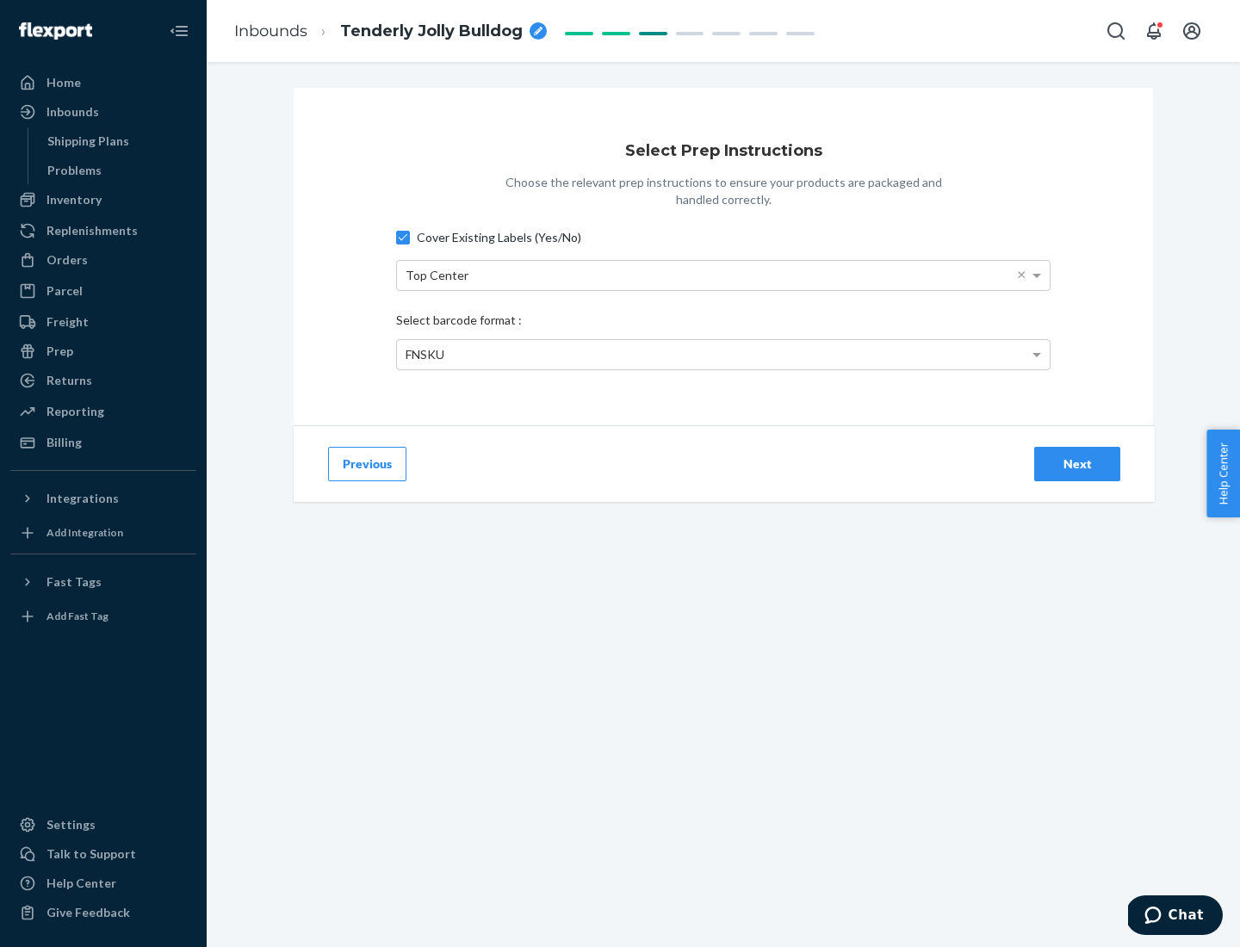
click at [1077, 463] on div "Next" at bounding box center [1077, 463] width 57 height 17
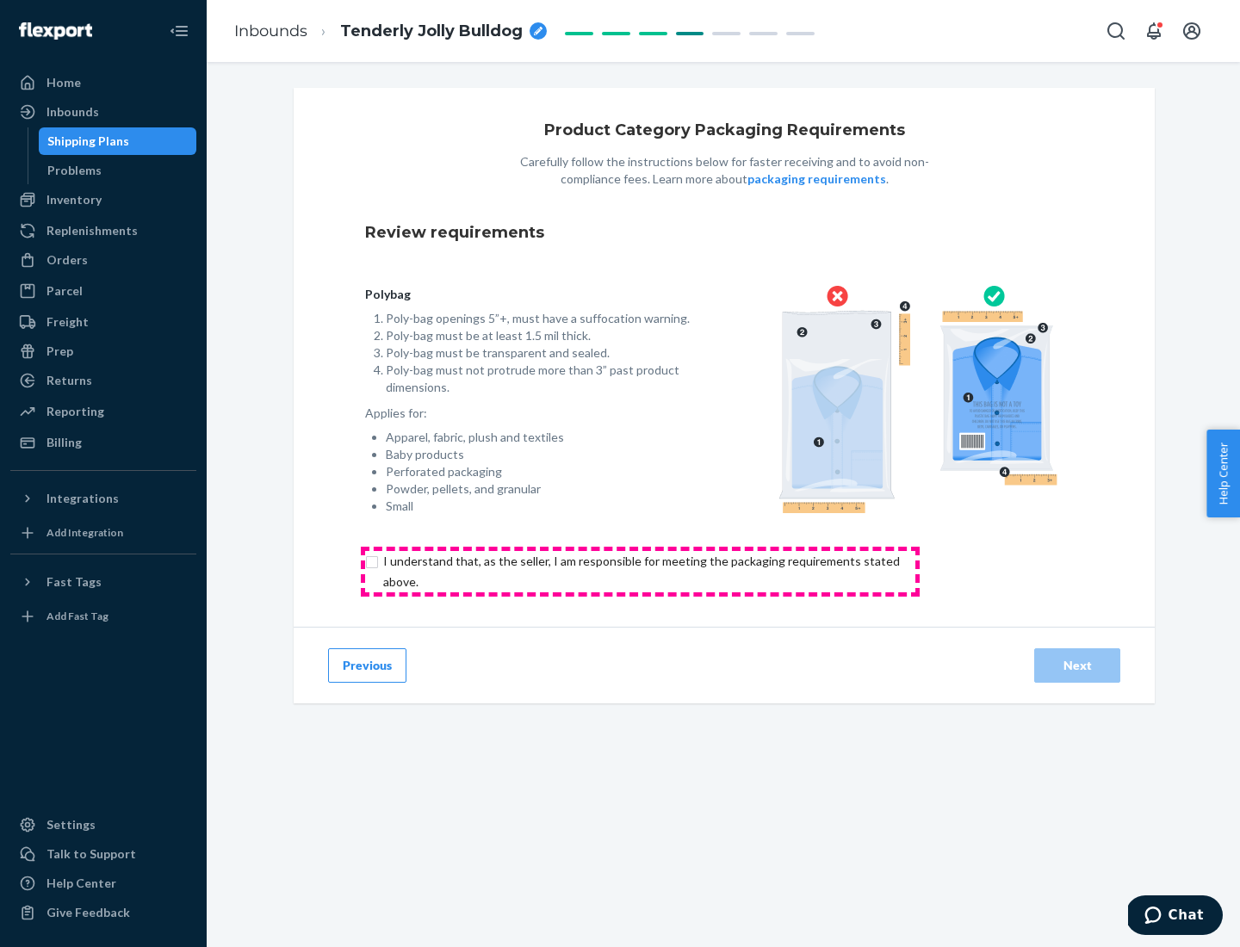
click at [640, 571] on input "checkbox" at bounding box center [651, 571] width 573 height 41
checkbox input "true"
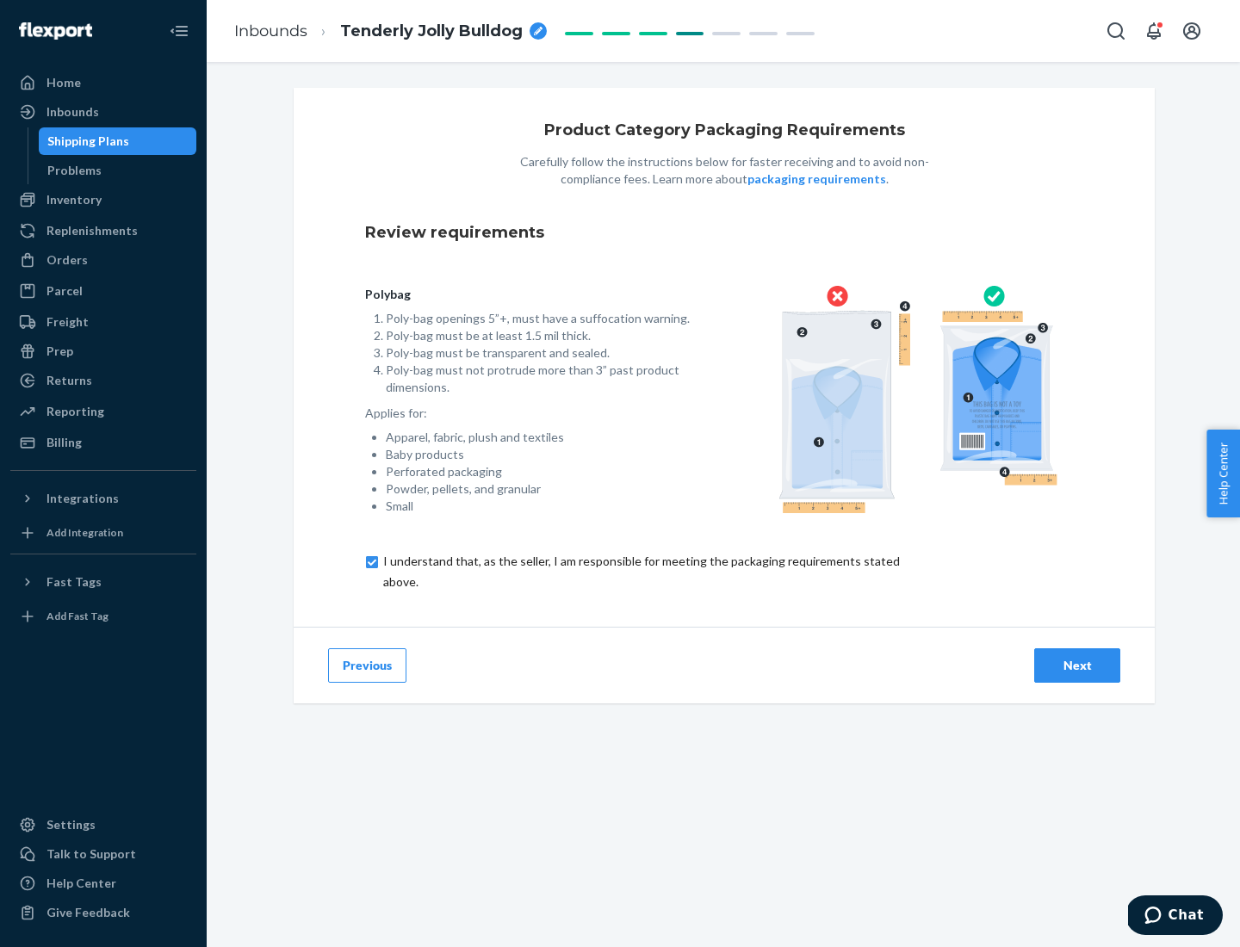
click at [1077, 665] on div "Next" at bounding box center [1077, 665] width 57 height 17
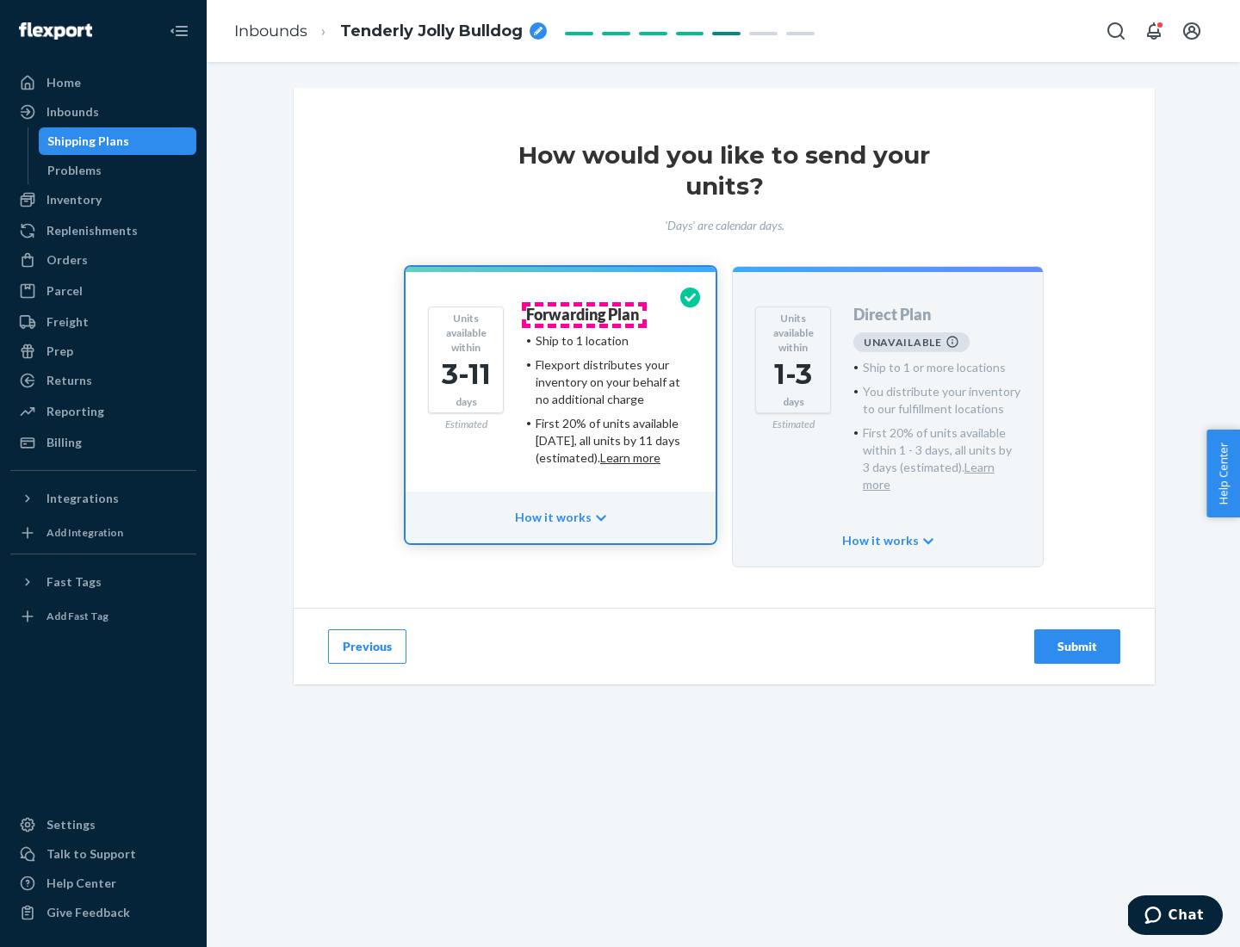
click at [584, 314] on h4 "Forwarding Plan" at bounding box center [582, 315] width 113 height 17
click at [1077, 638] on div "Submit" at bounding box center [1077, 646] width 57 height 17
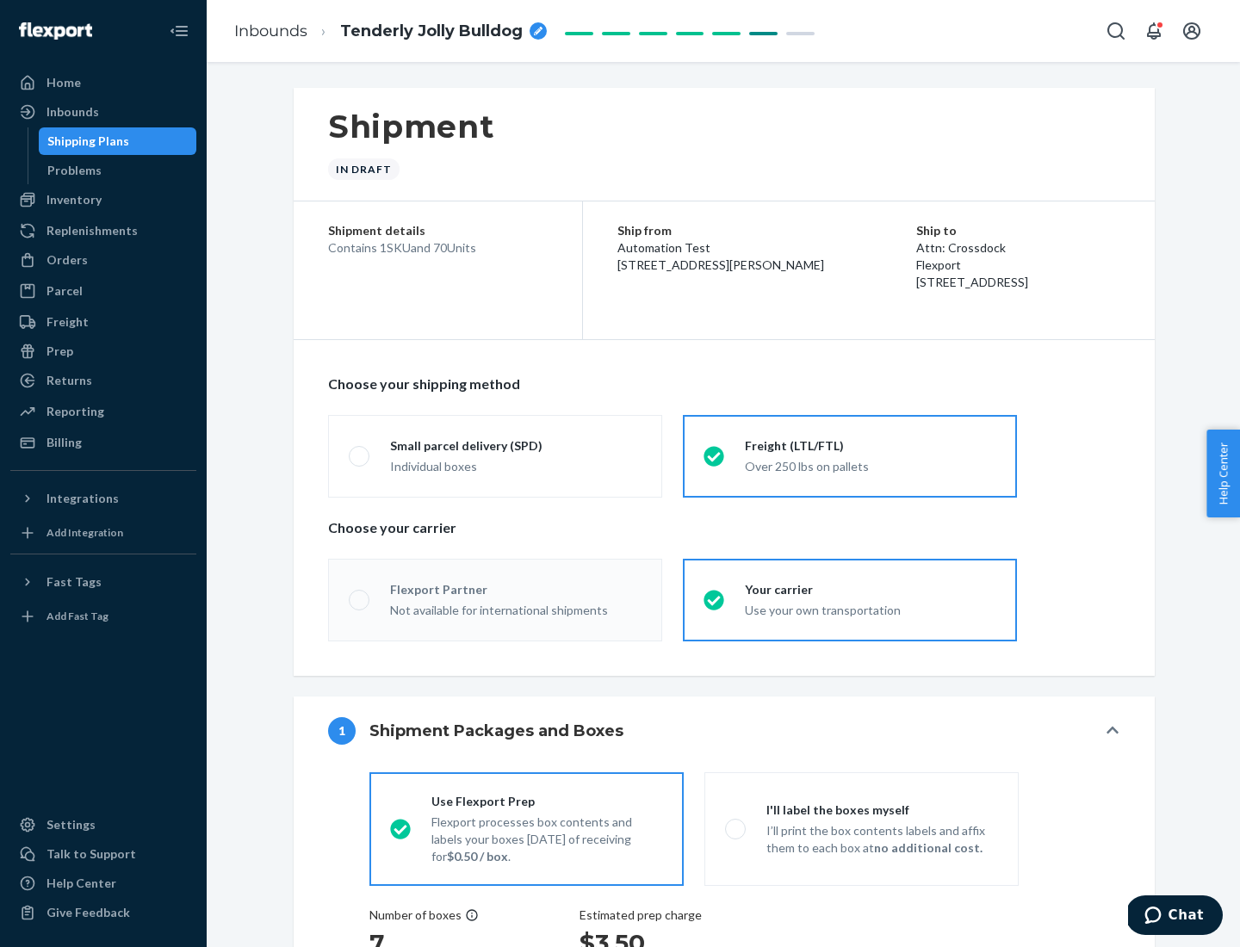
radio input "true"
radio input "false"
radio input "true"
radio input "false"
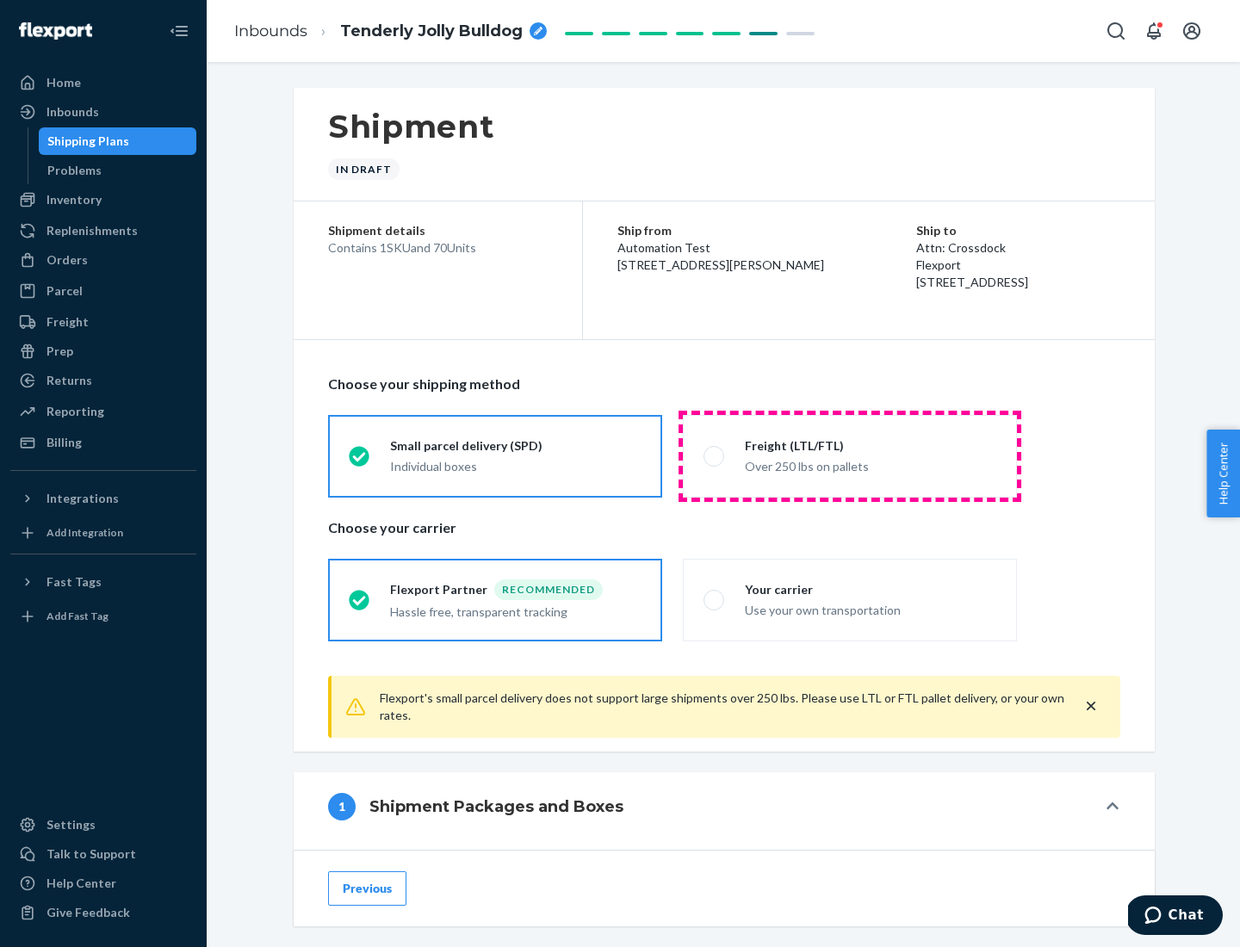
click at [850, 455] on div "Over 250 lbs on pallets" at bounding box center [870, 465] width 251 height 21
click at [715, 455] on input "Freight (LTL/FTL) Over 250 lbs on pallets" at bounding box center [708, 455] width 11 height 11
radio input "true"
radio input "false"
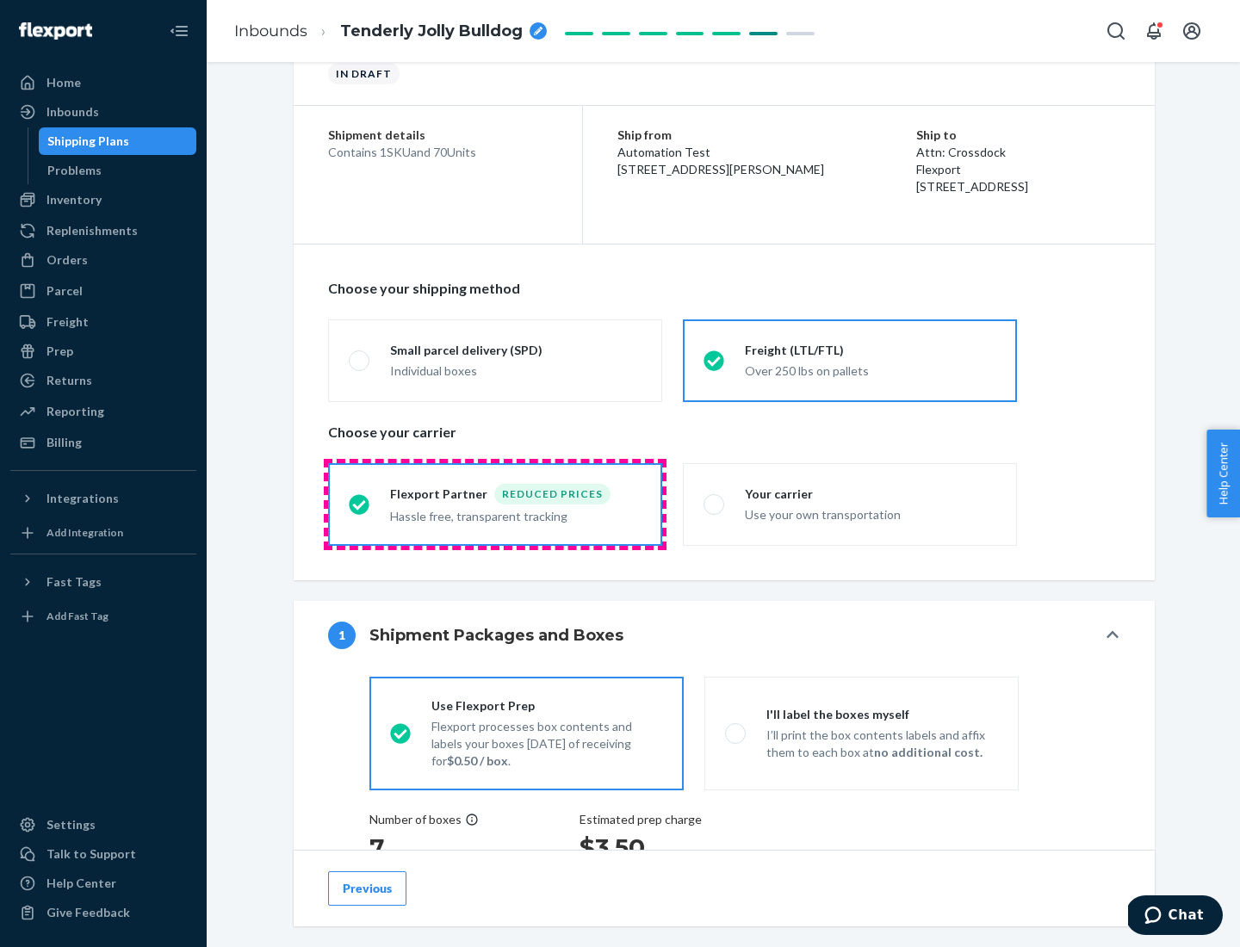
click at [495, 505] on div "Hassle free, transparent tracking" at bounding box center [515, 515] width 251 height 21
click at [360, 504] on input "Flexport Partner Reduced prices Hassle free, transparent tracking" at bounding box center [354, 504] width 11 height 11
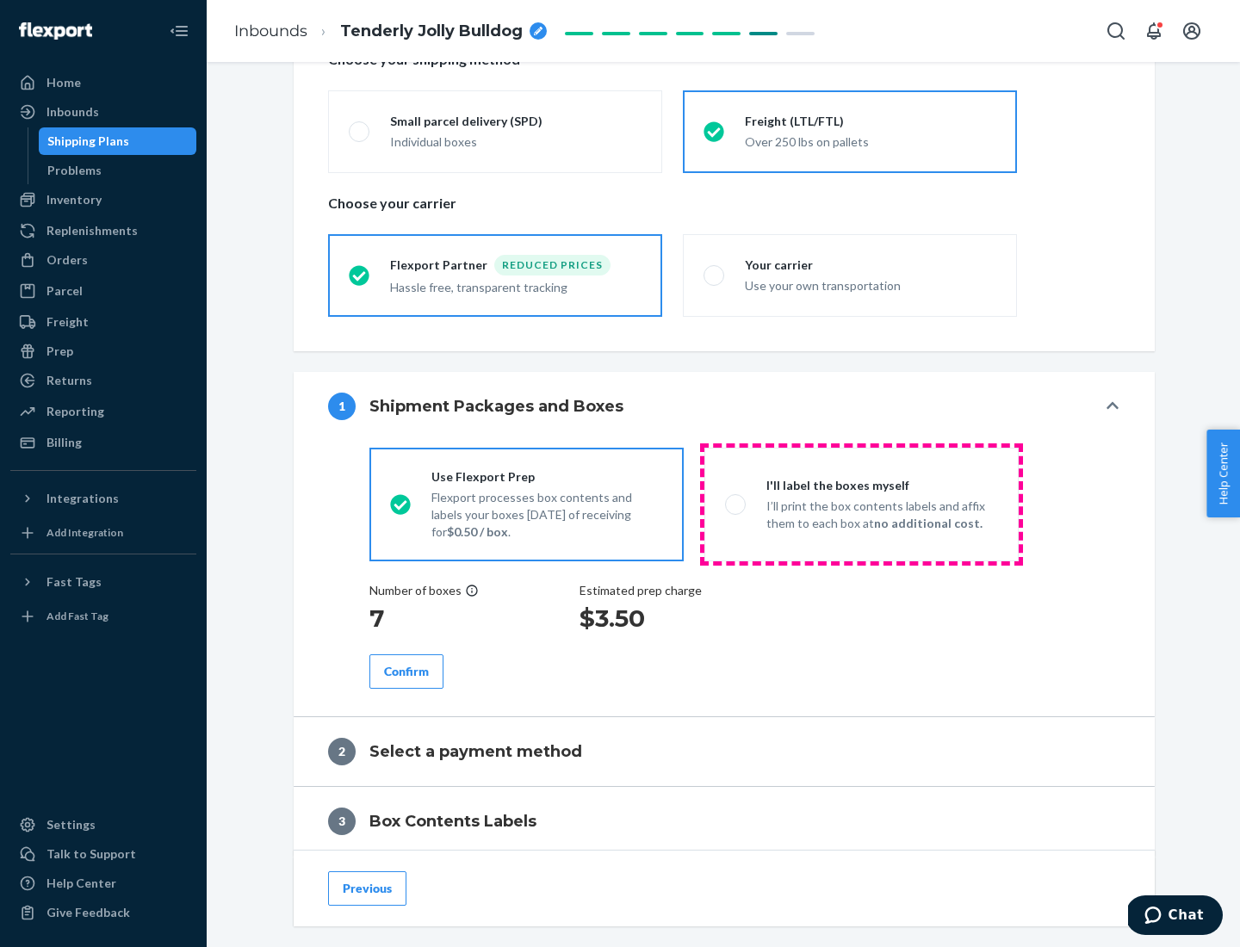
click at [861, 504] on p "I’ll print the box contents labels and affix them to each box at no additional …" at bounding box center [882, 515] width 232 height 34
click at [736, 504] on input "I'll label the boxes myself I’ll print the box contents labels and affix them t…" at bounding box center [730, 504] width 11 height 11
radio input "true"
radio input "false"
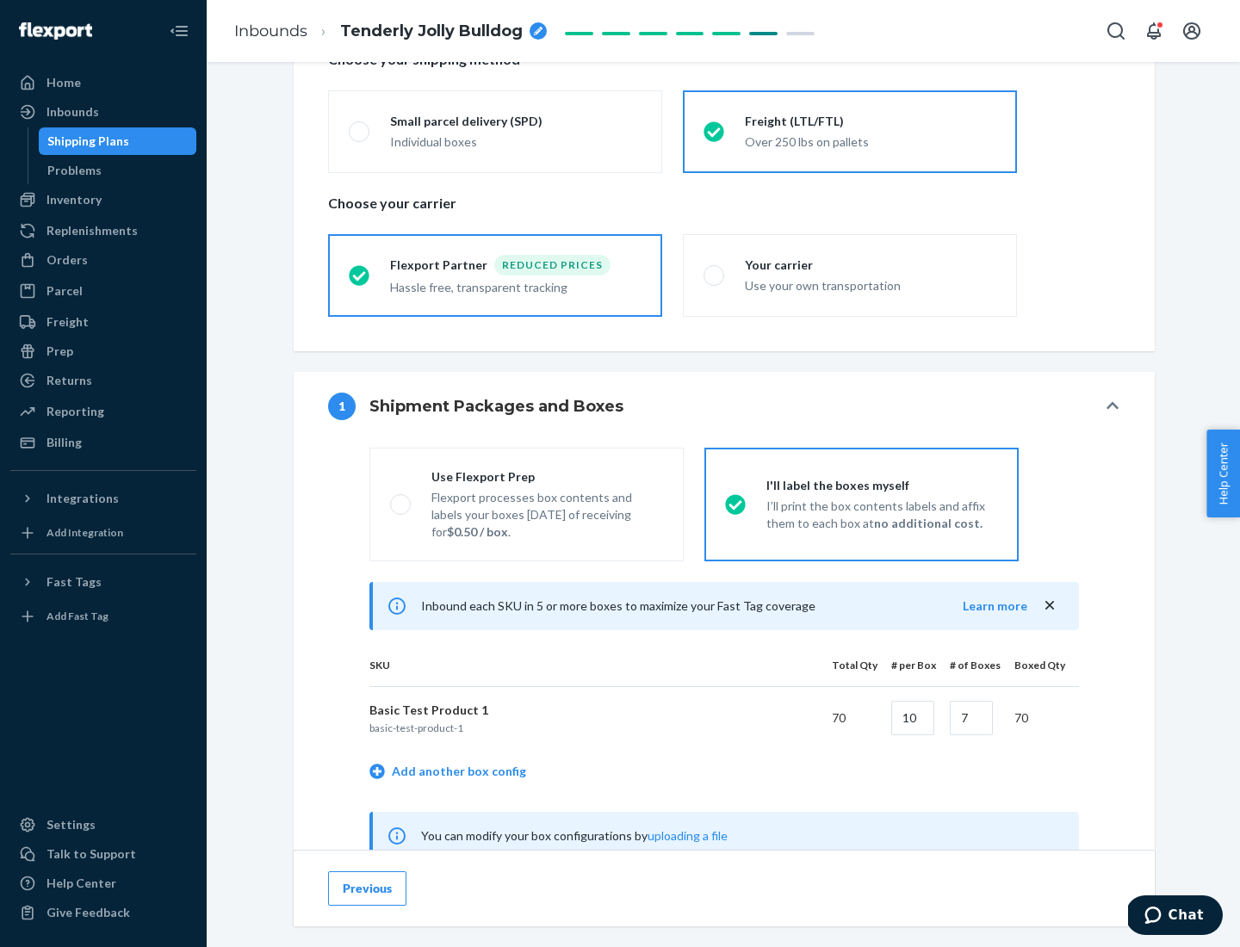
scroll to position [538, 0]
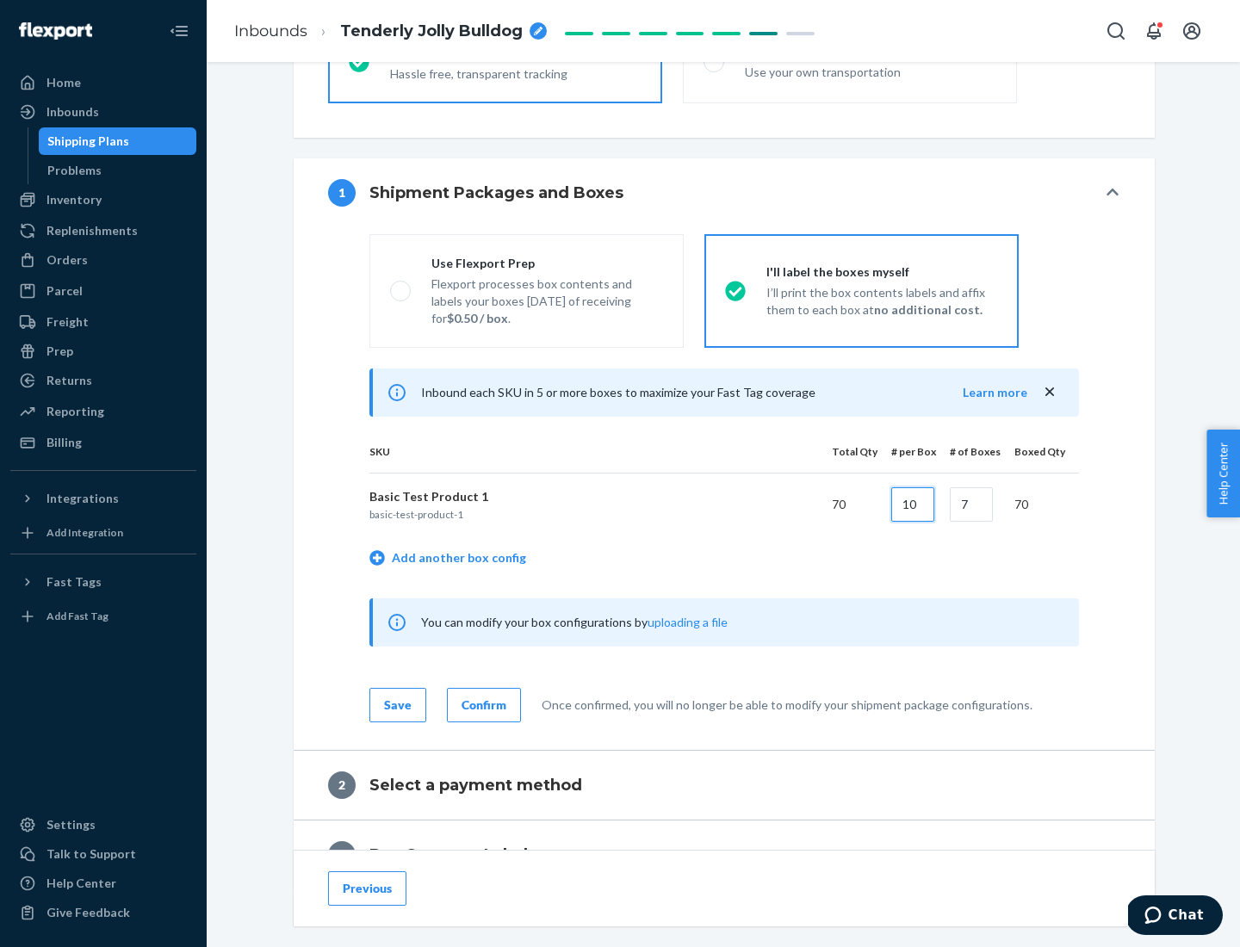
type input "10"
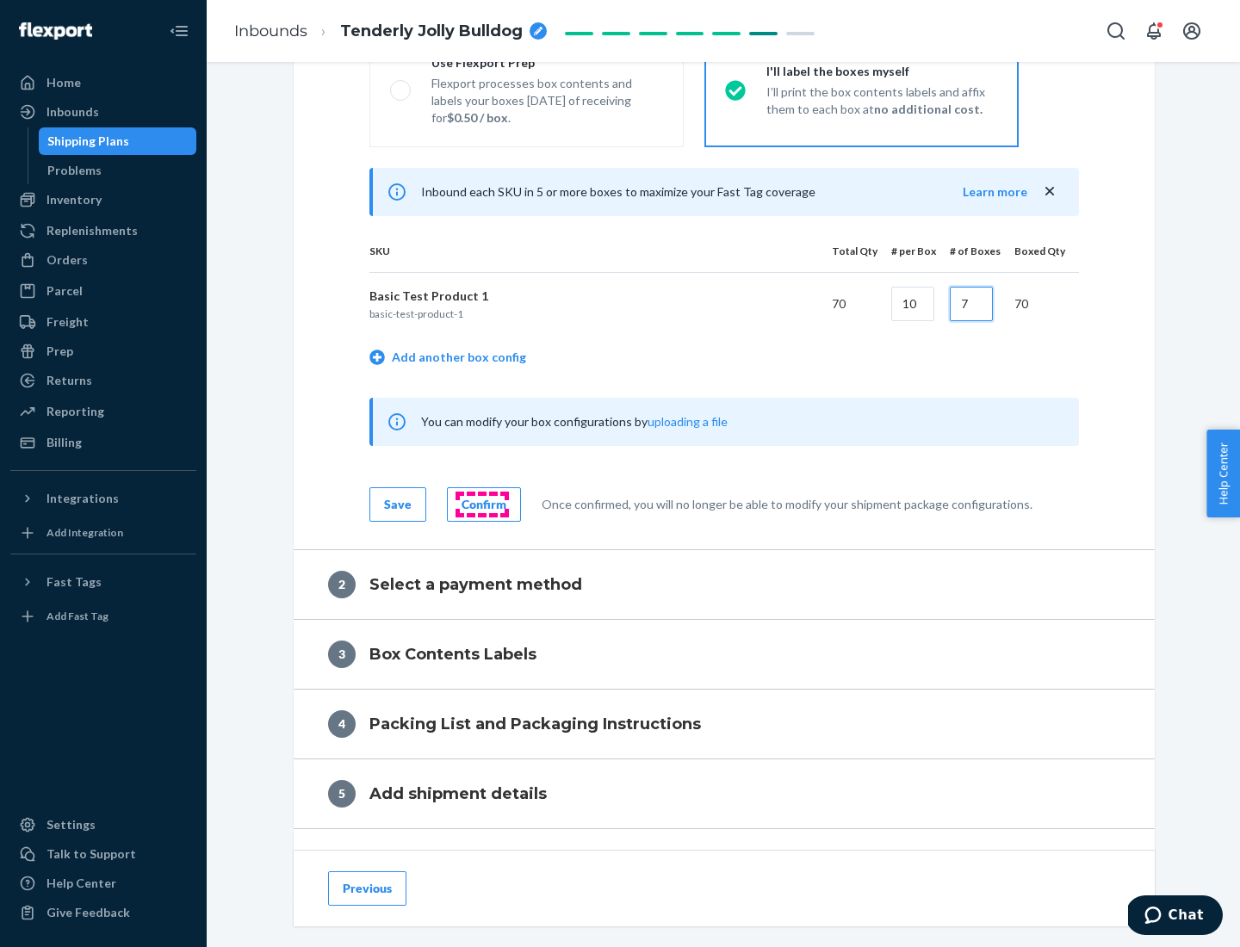
type input "7"
click at [481, 504] on div "Confirm" at bounding box center [484, 504] width 45 height 17
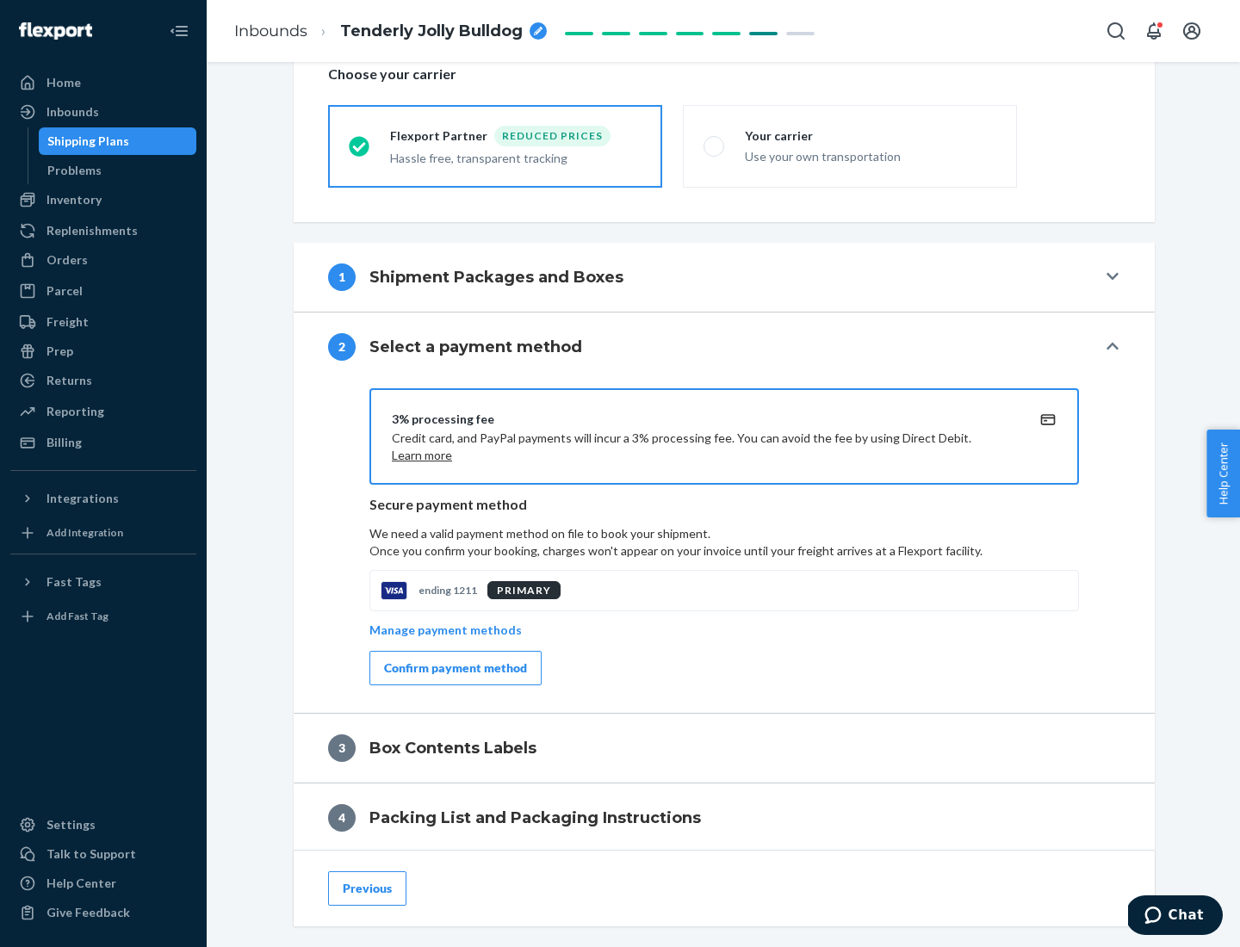
scroll to position [617, 0]
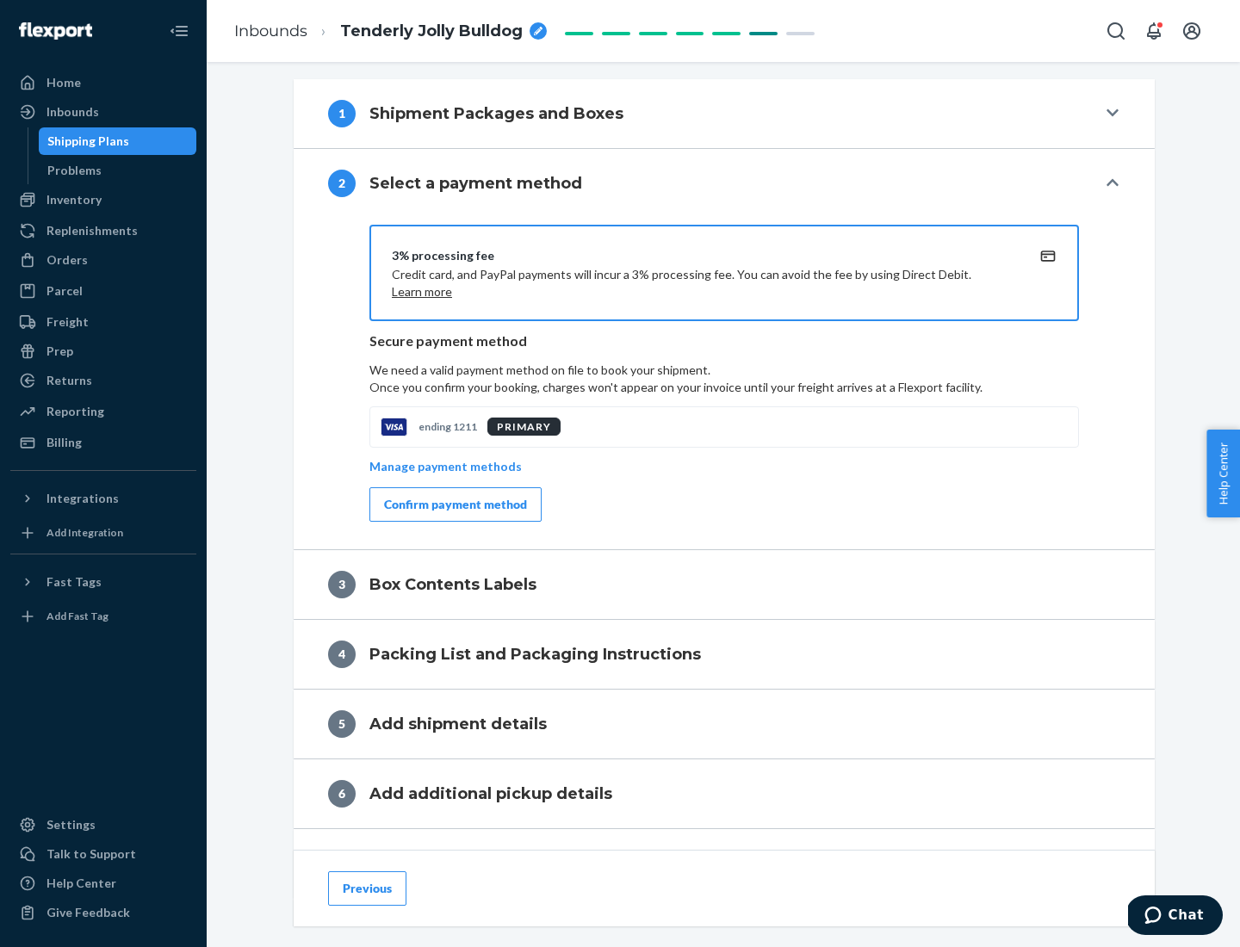
click at [454, 505] on div "Confirm payment method" at bounding box center [455, 504] width 143 height 17
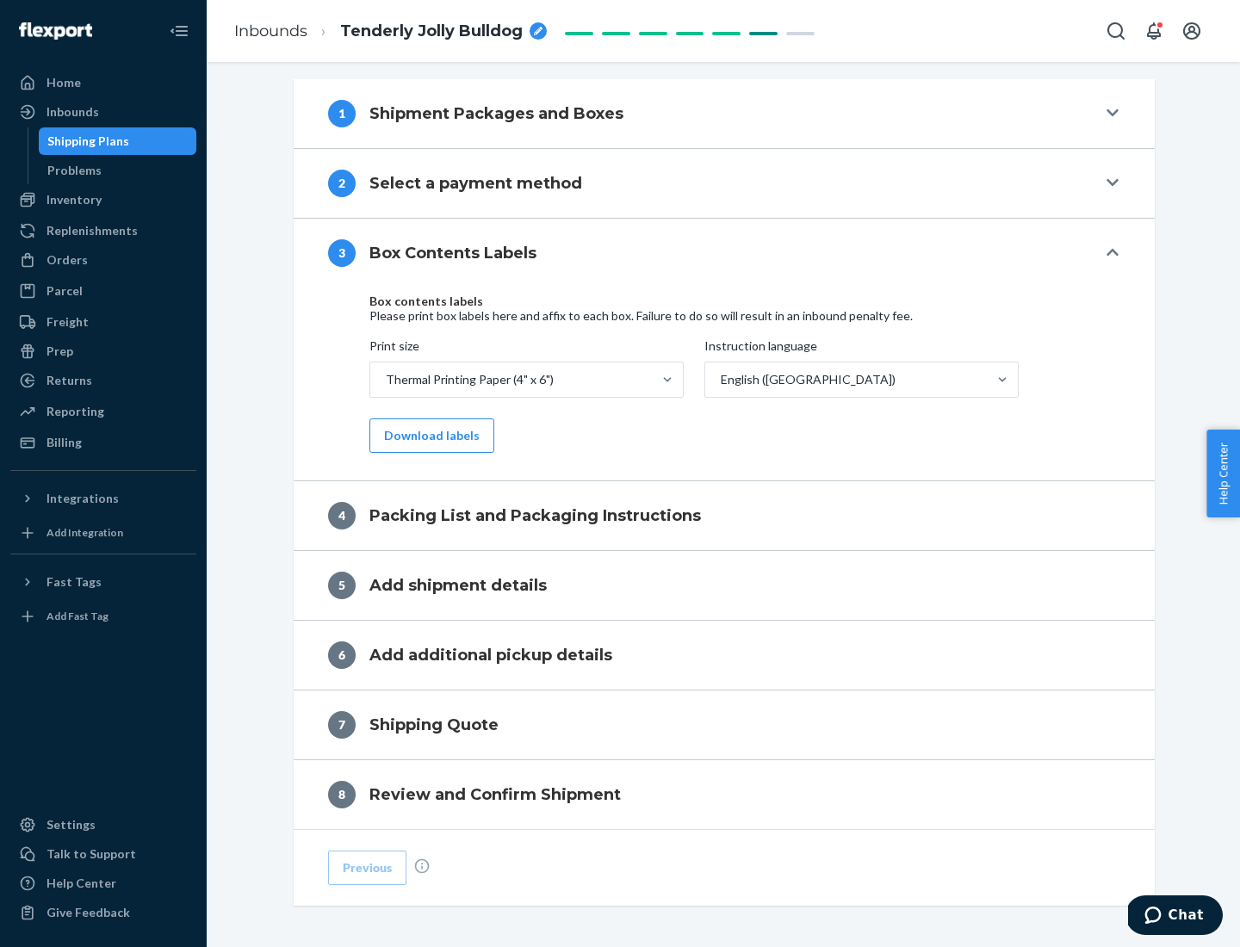
scroll to position [548, 0]
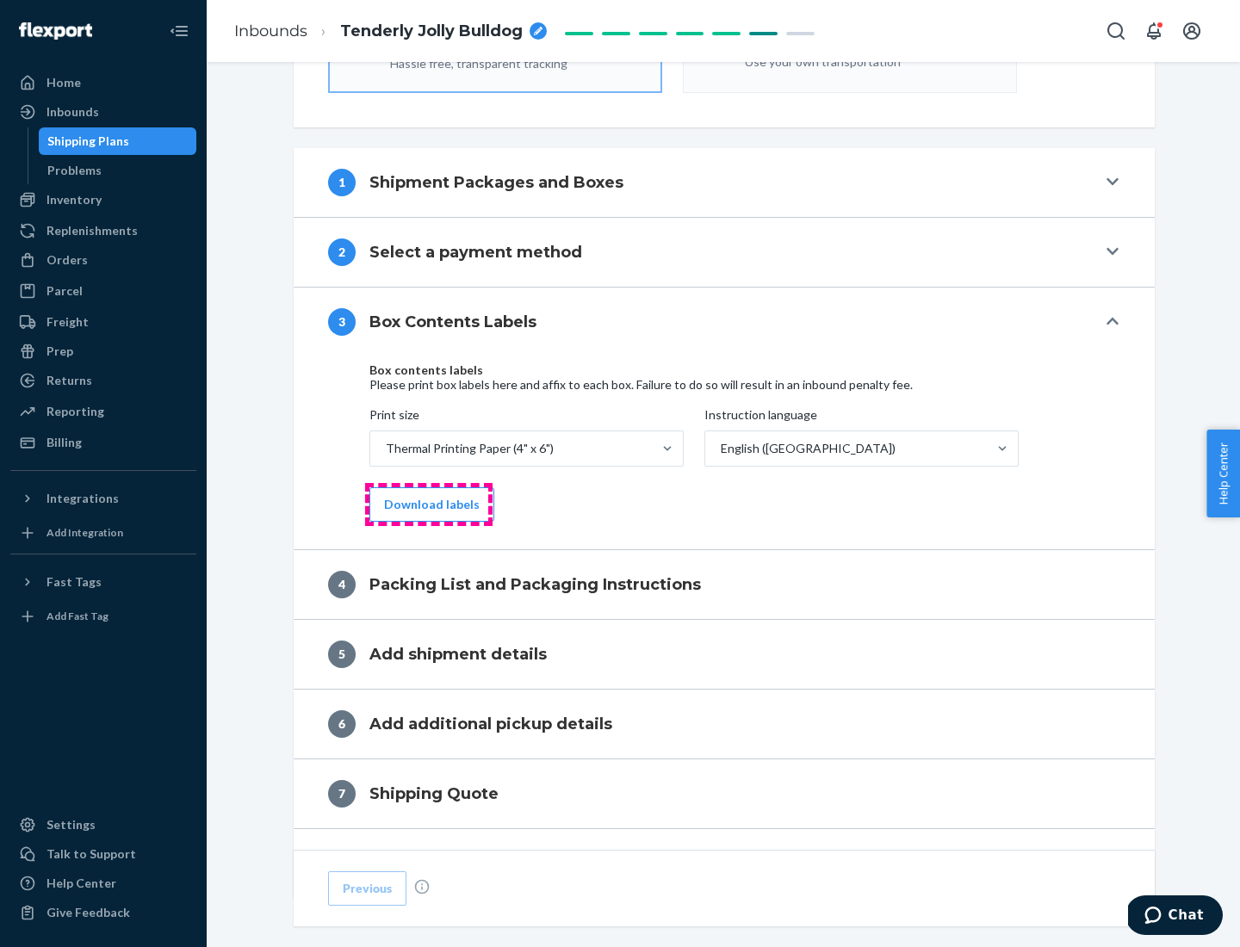
click at [428, 505] on button "Download labels" at bounding box center [431, 504] width 125 height 34
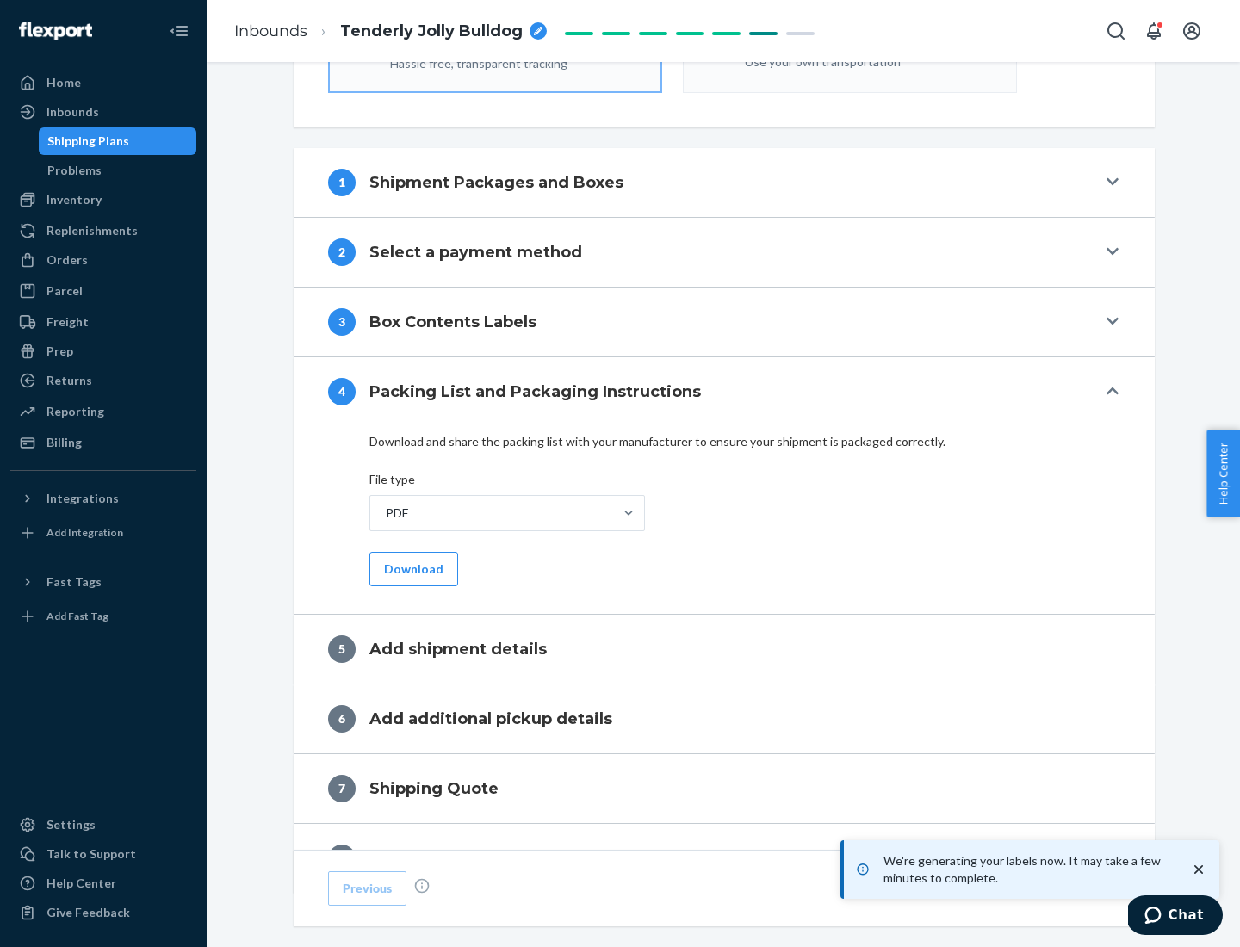
scroll to position [613, 0]
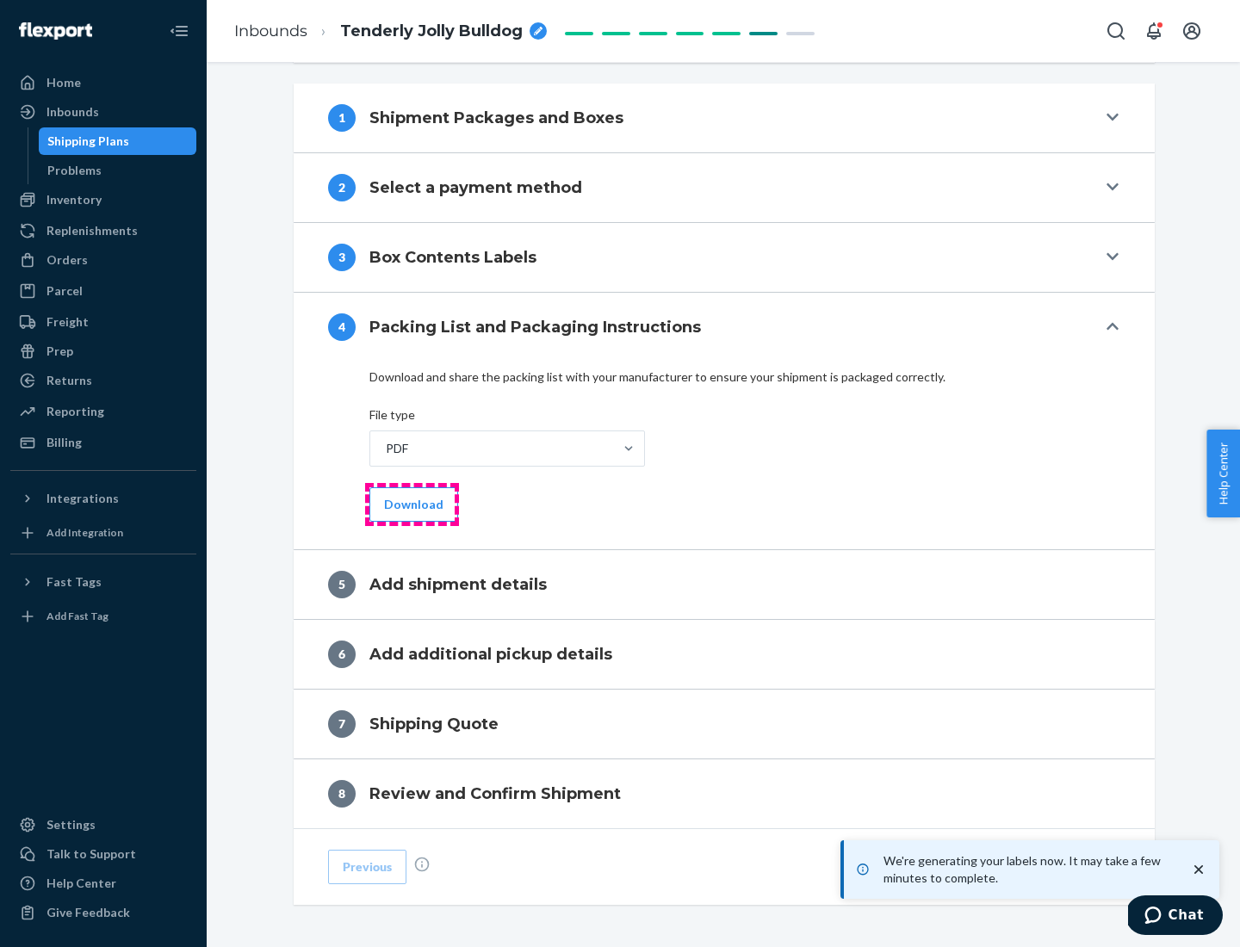
click at [412, 504] on button "Download" at bounding box center [413, 504] width 89 height 34
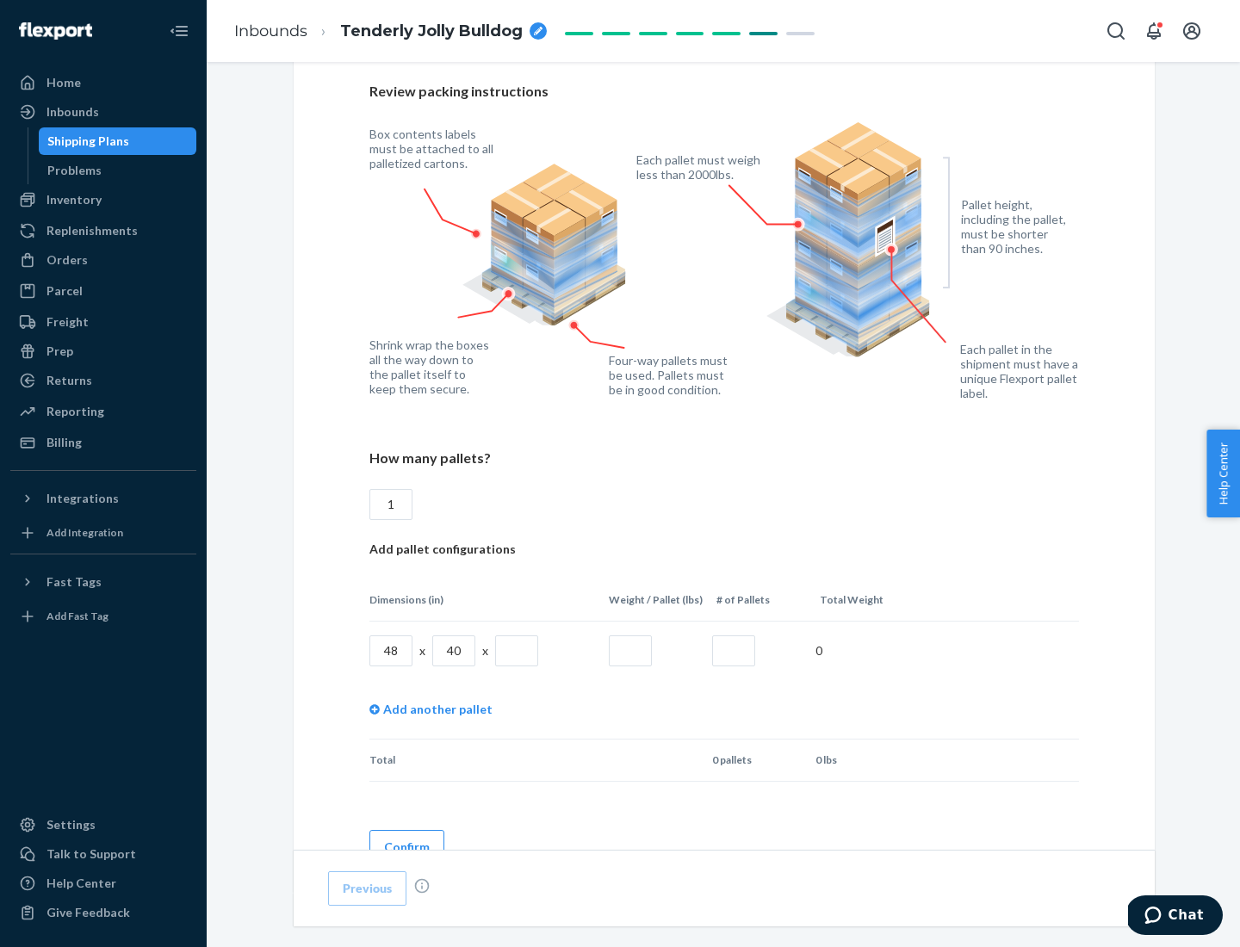
scroll to position [1251, 0]
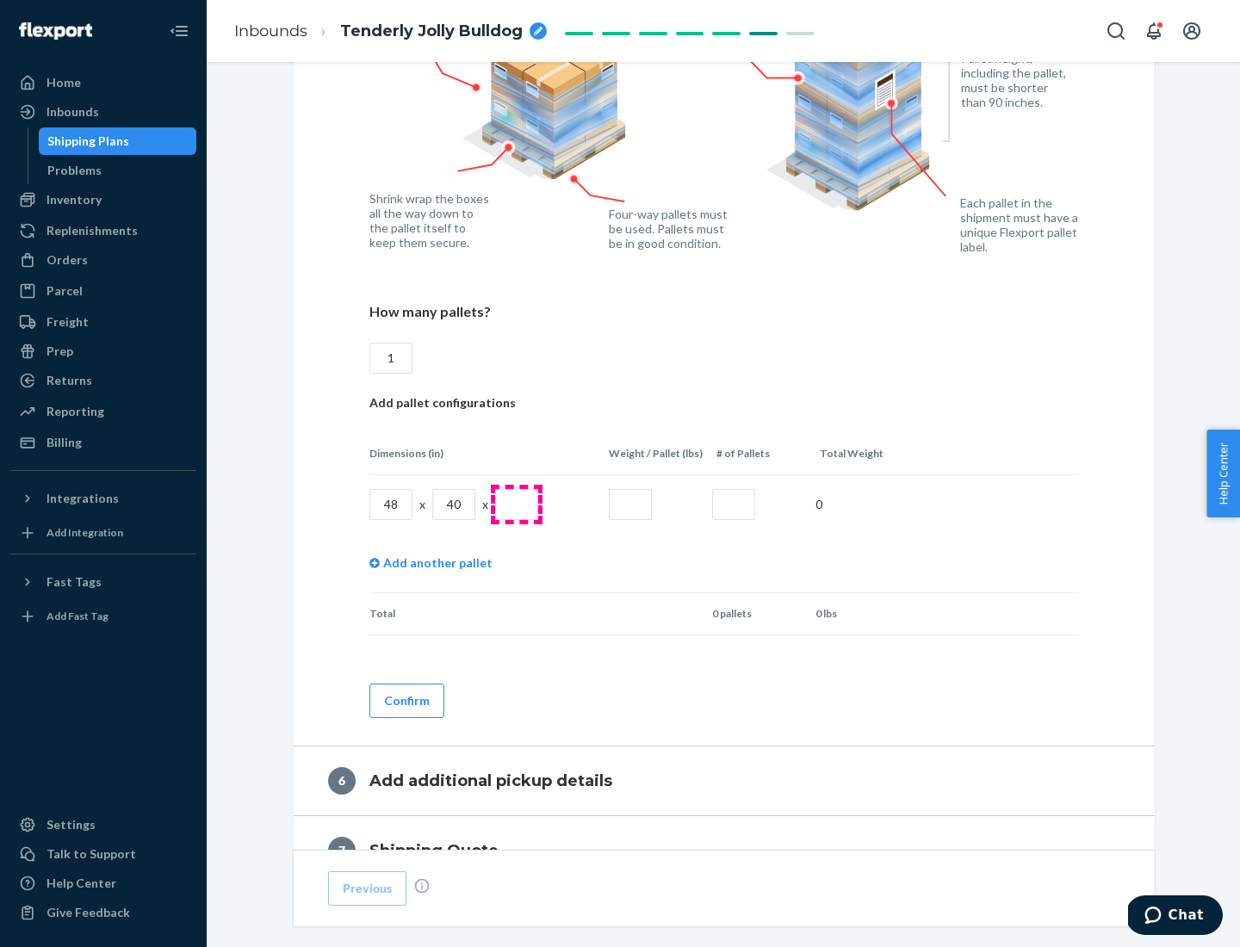
type input "1"
type input "40"
type input "200"
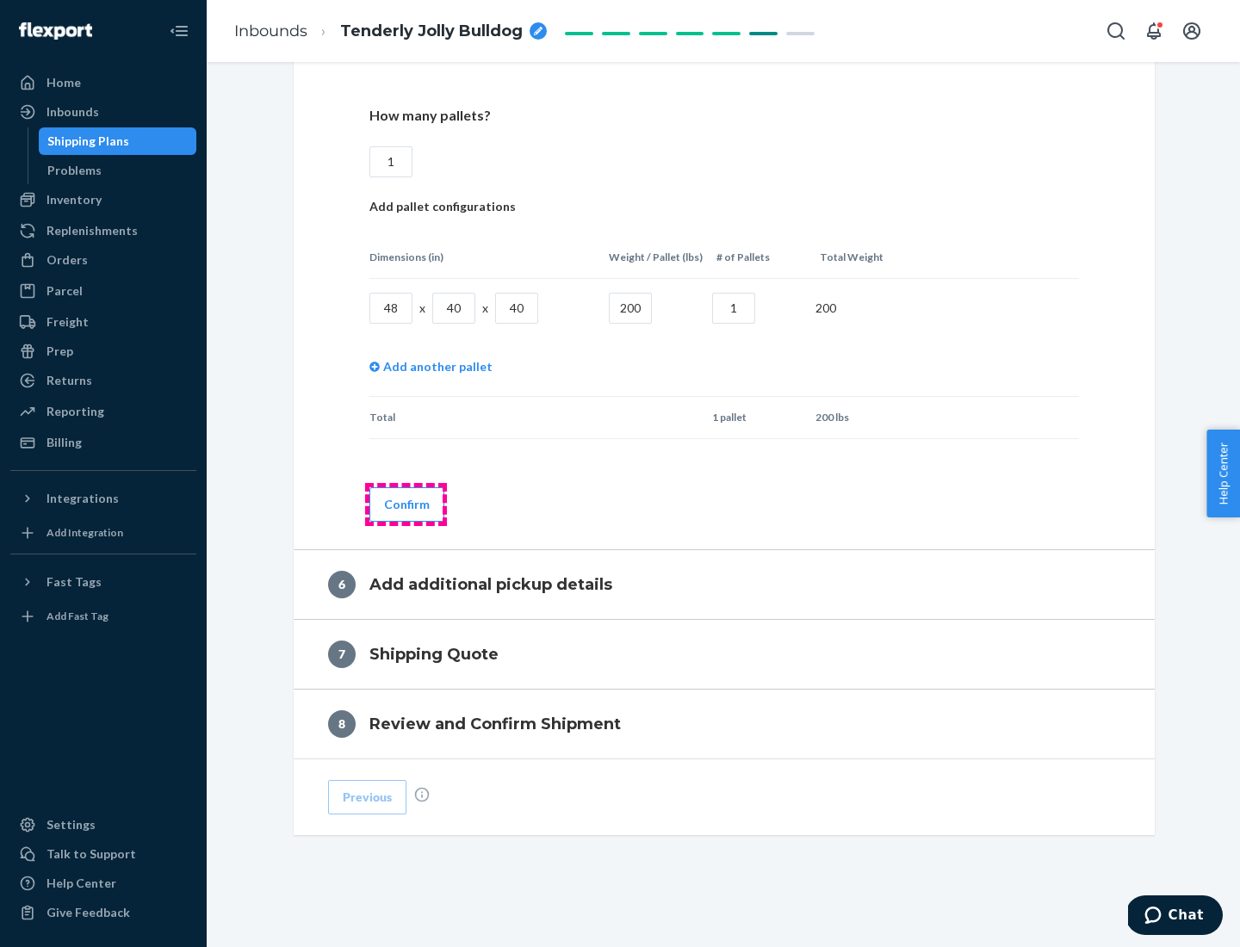
type input "1"
click at [406, 504] on button "Confirm" at bounding box center [406, 504] width 75 height 34
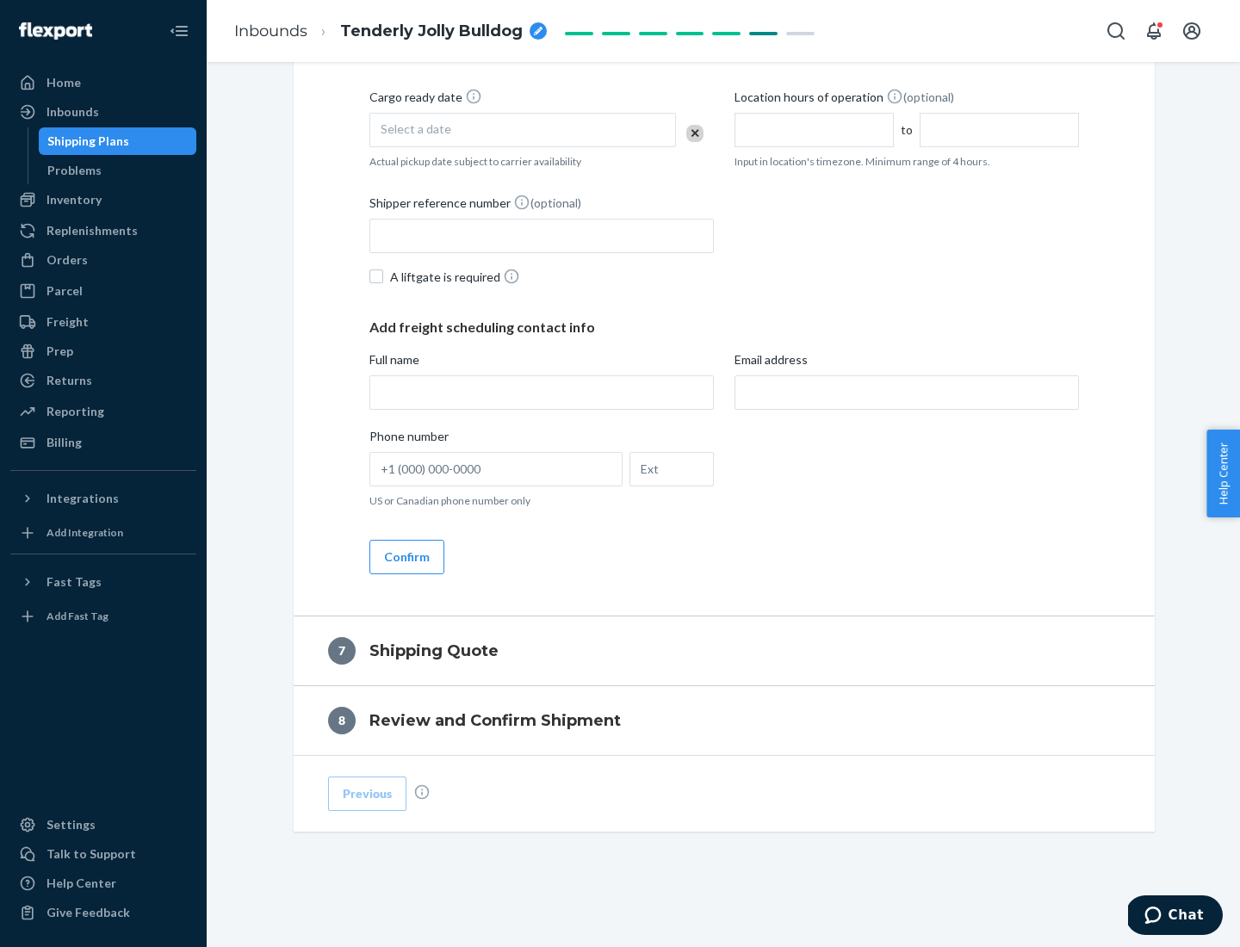
scroll to position [659, 0]
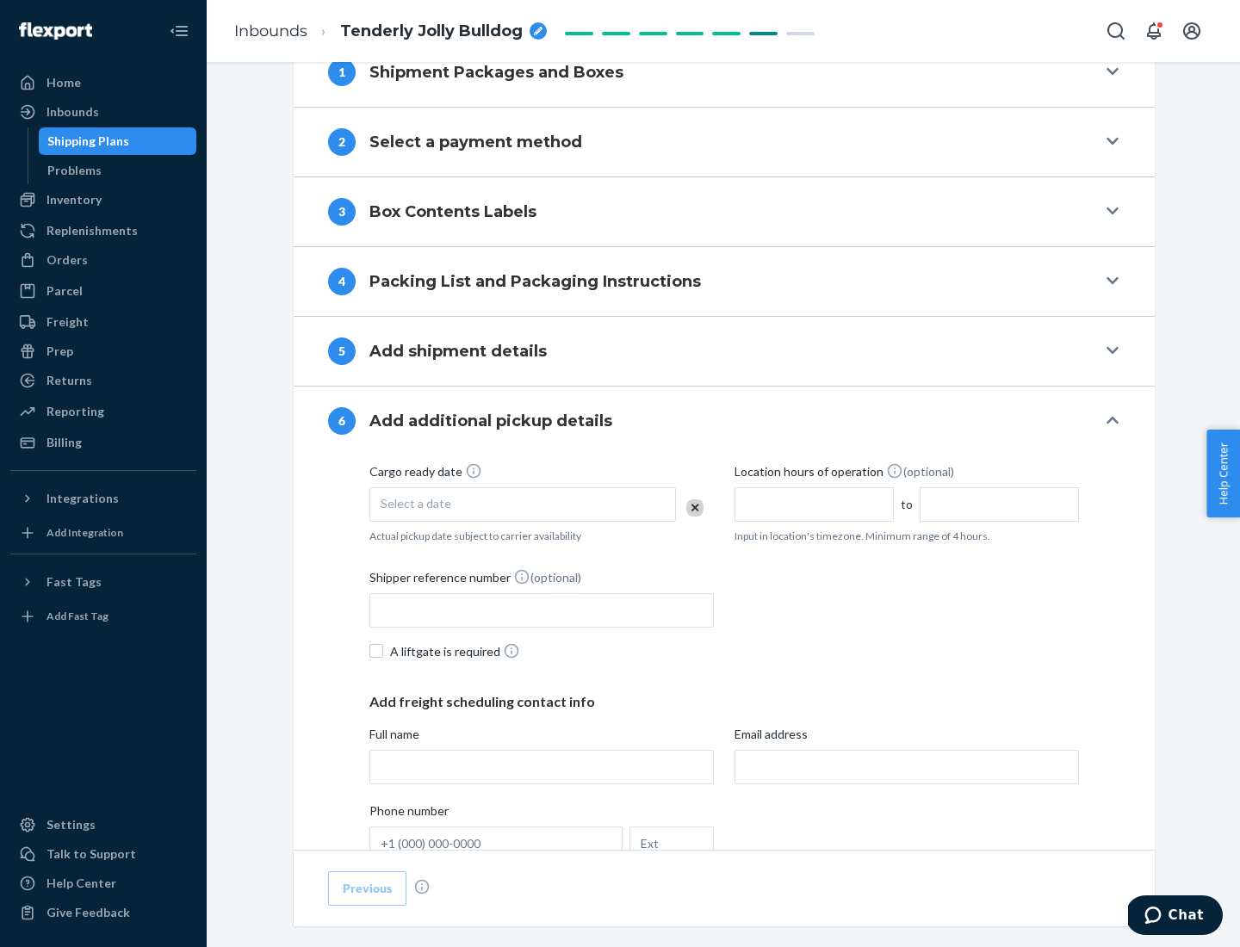
click at [523, 504] on div "Select a date" at bounding box center [522, 504] width 307 height 34
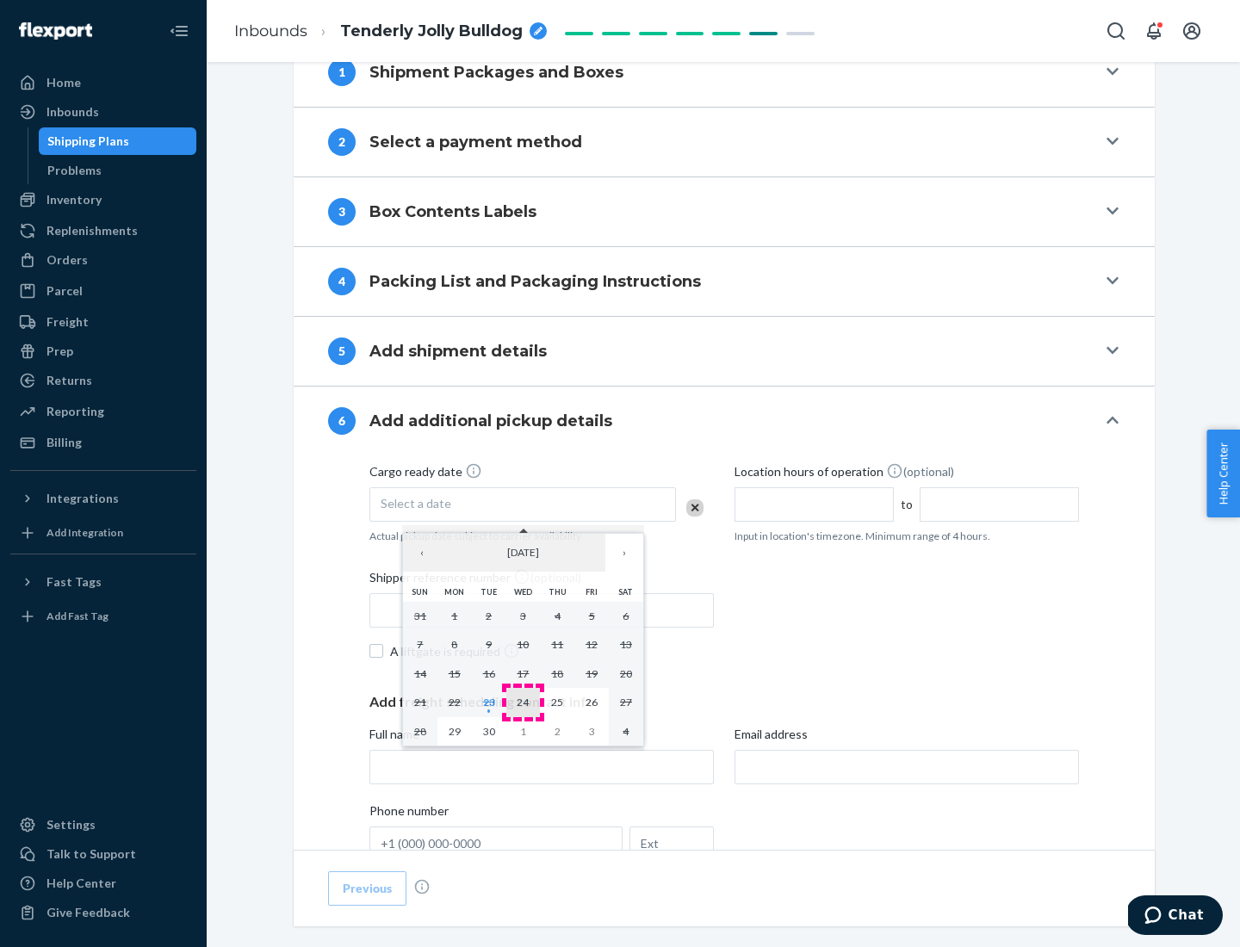
click at [523, 702] on abbr "24" at bounding box center [523, 702] width 12 height 13
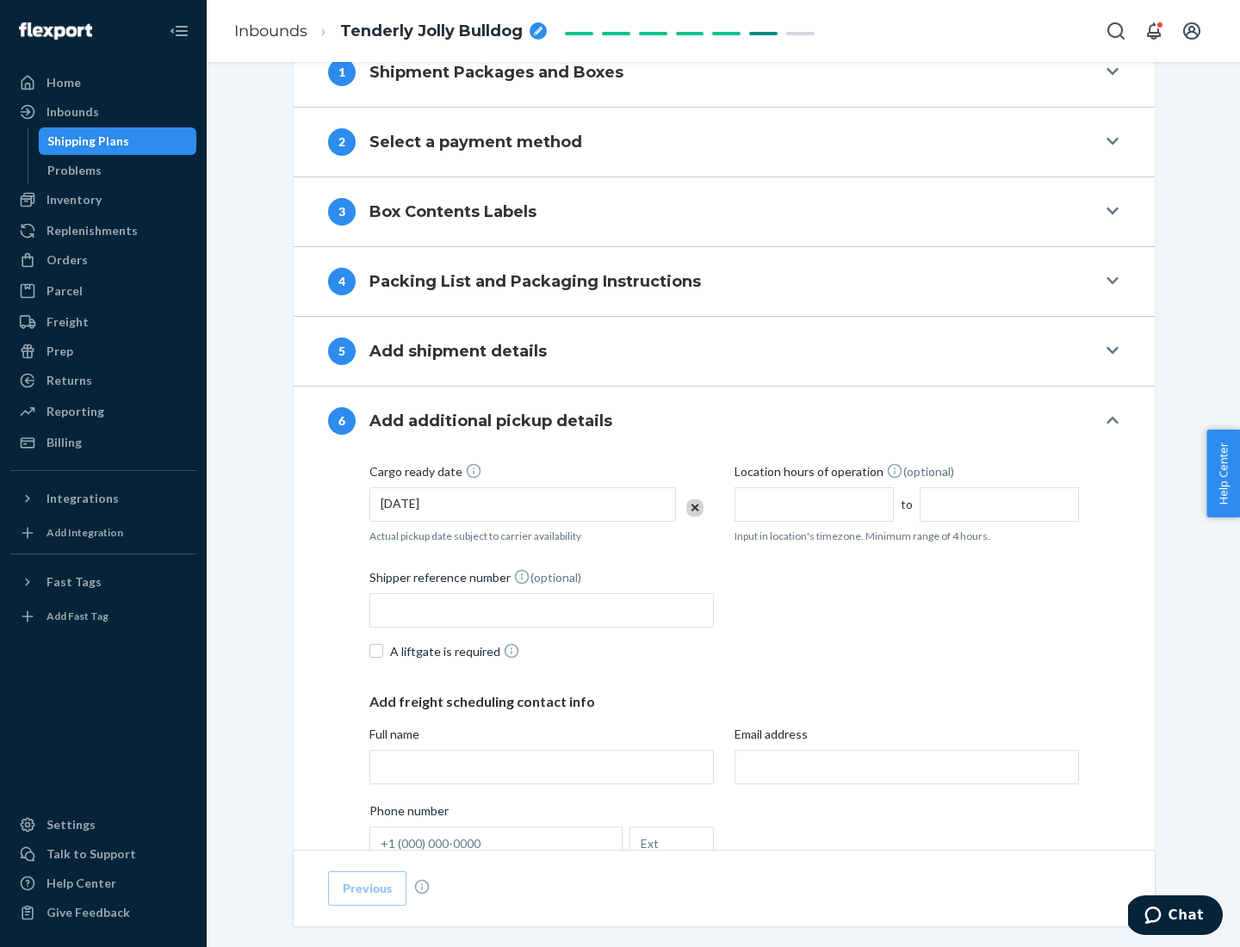
scroll to position [921, 0]
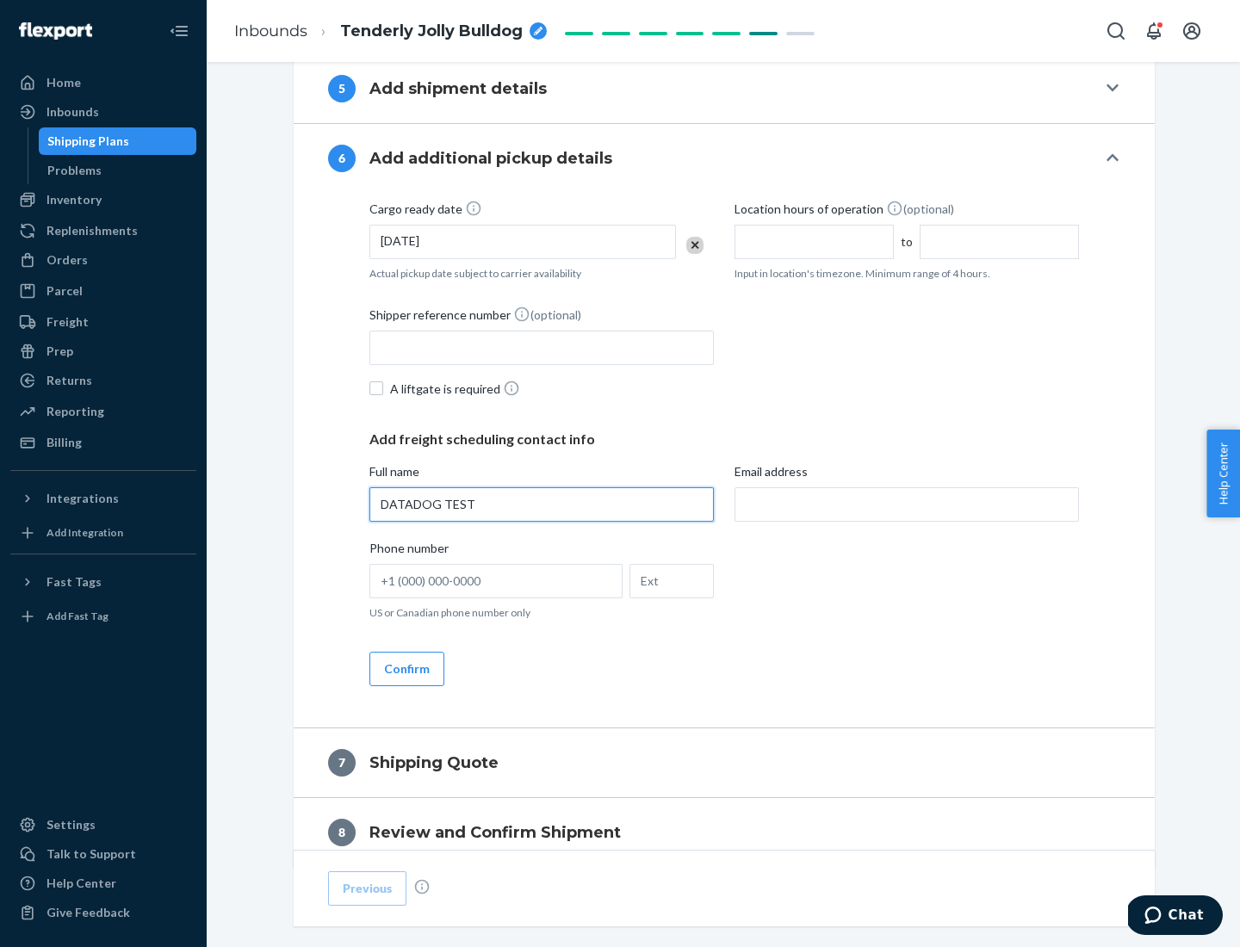
type input "DATADOG TEST"
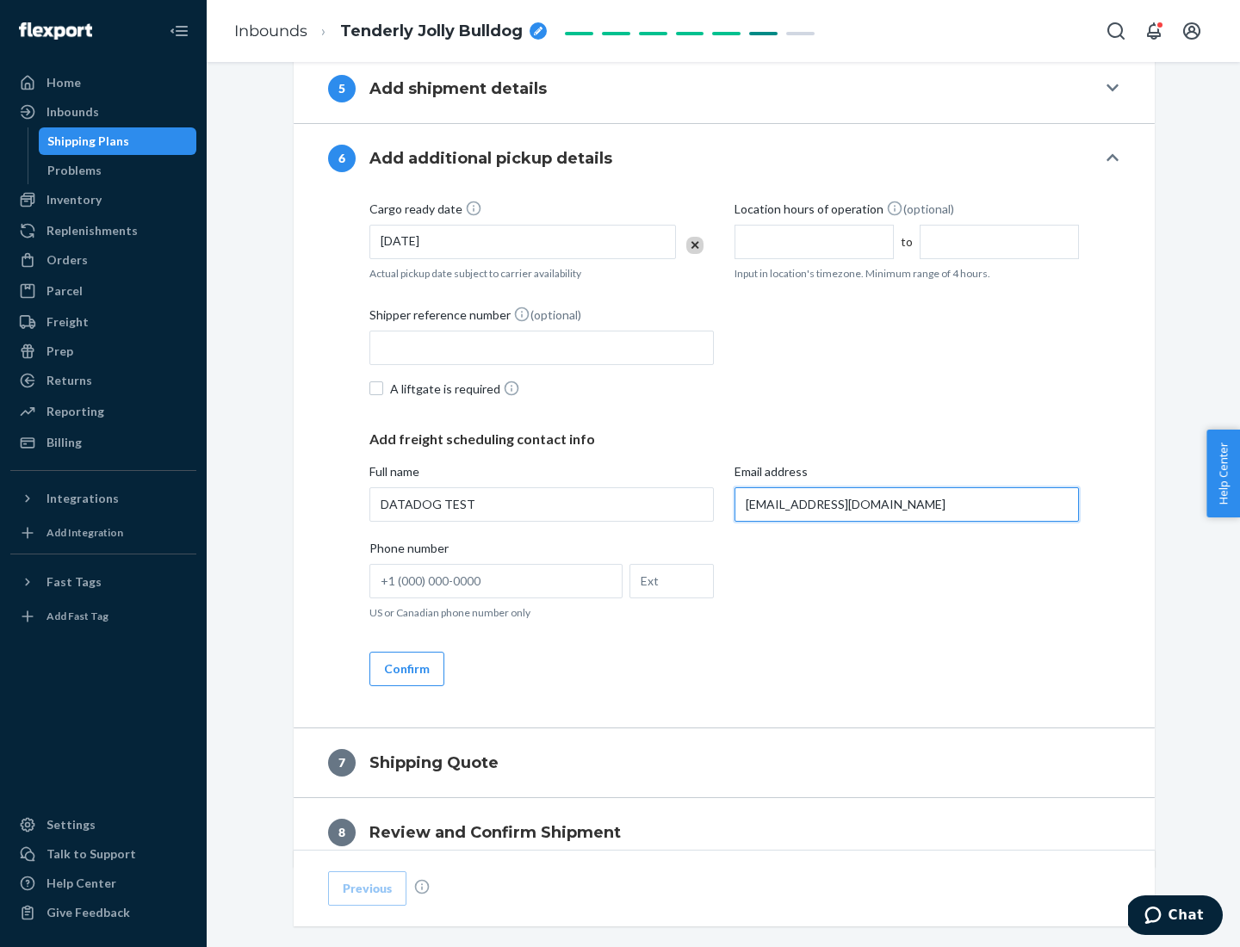
scroll to position [998, 0]
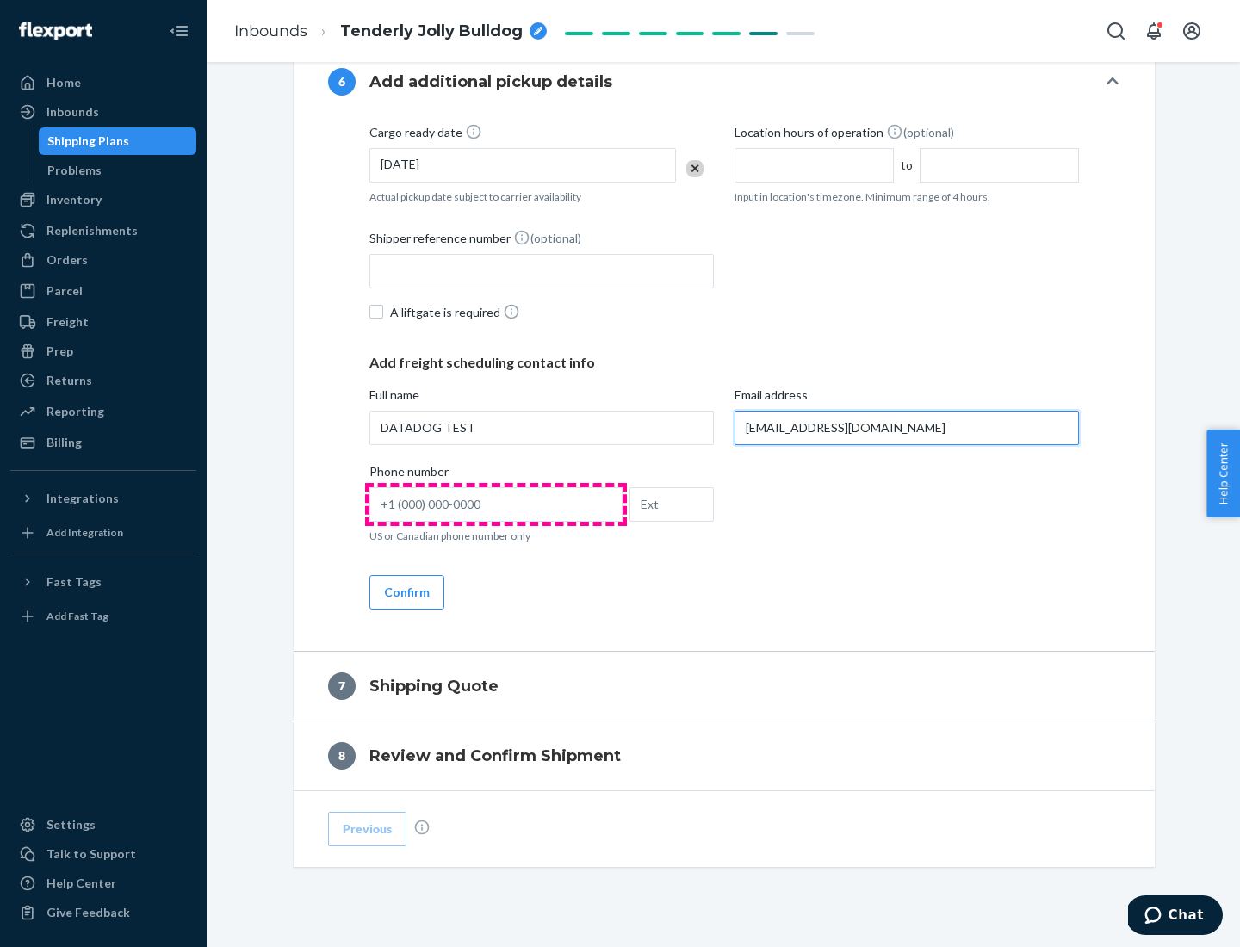
type input "[EMAIL_ADDRESS][DOMAIN_NAME]"
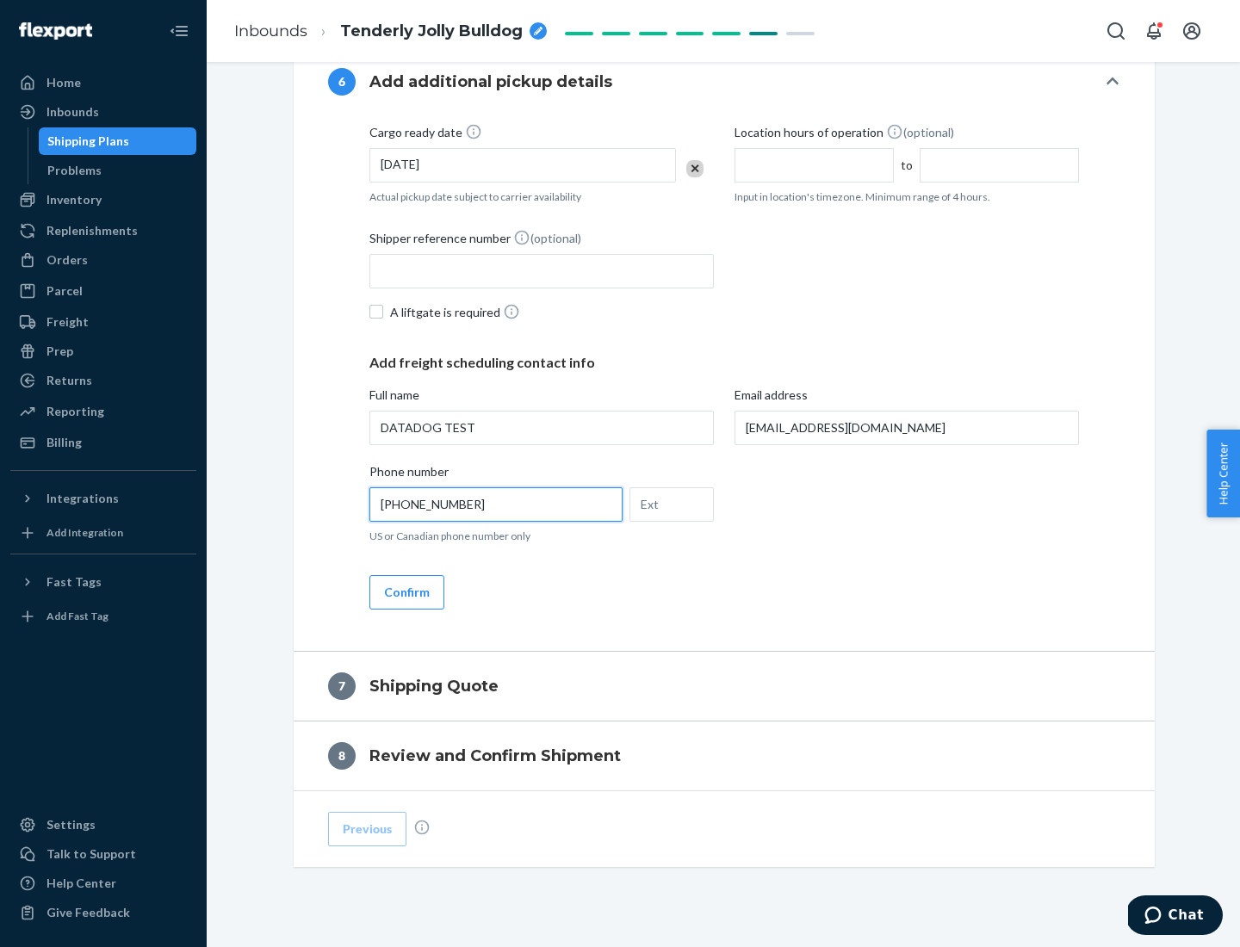
scroll to position [1033, 0]
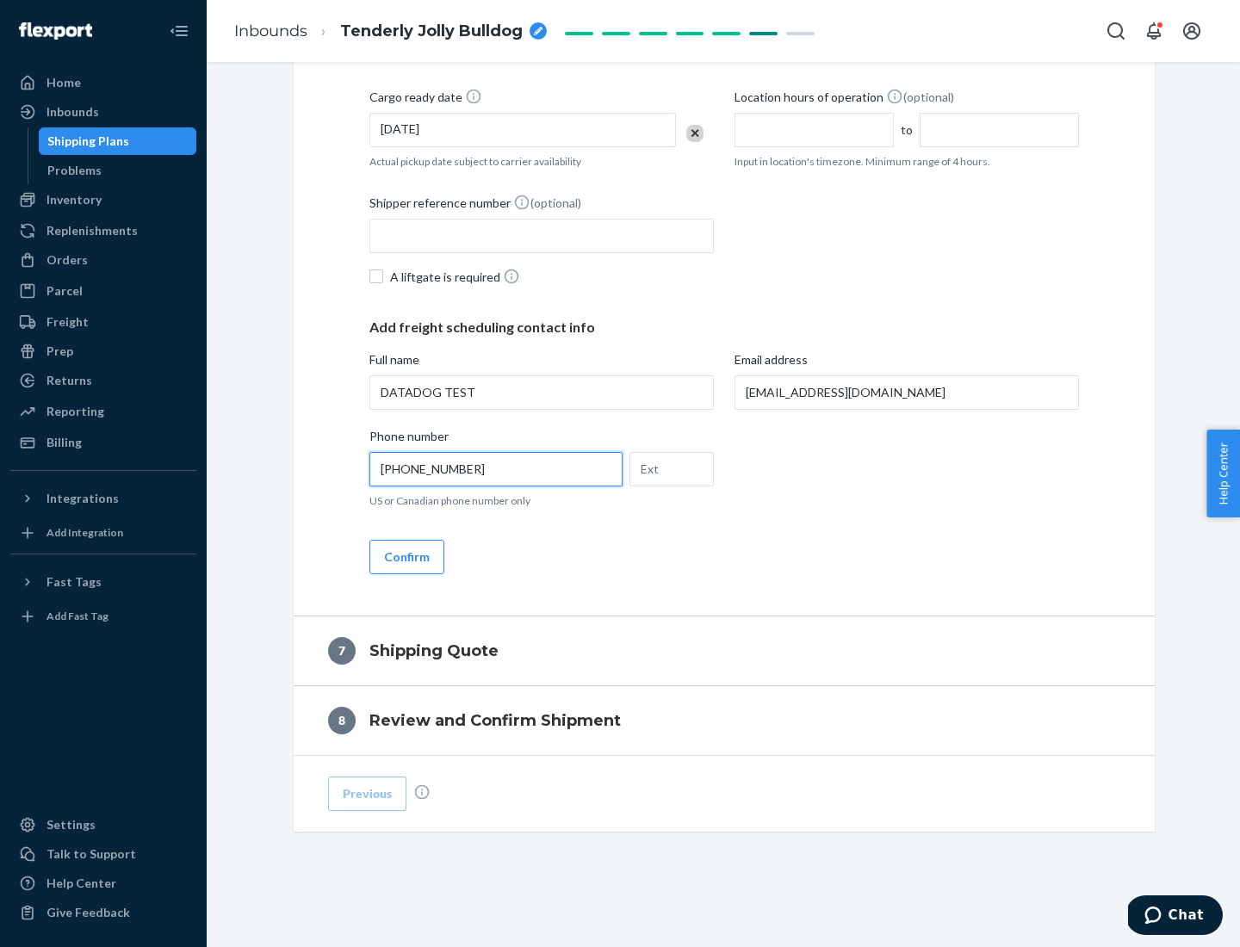
type input "[PHONE_NUMBER]"
click at [406, 556] on button "Confirm" at bounding box center [406, 557] width 75 height 34
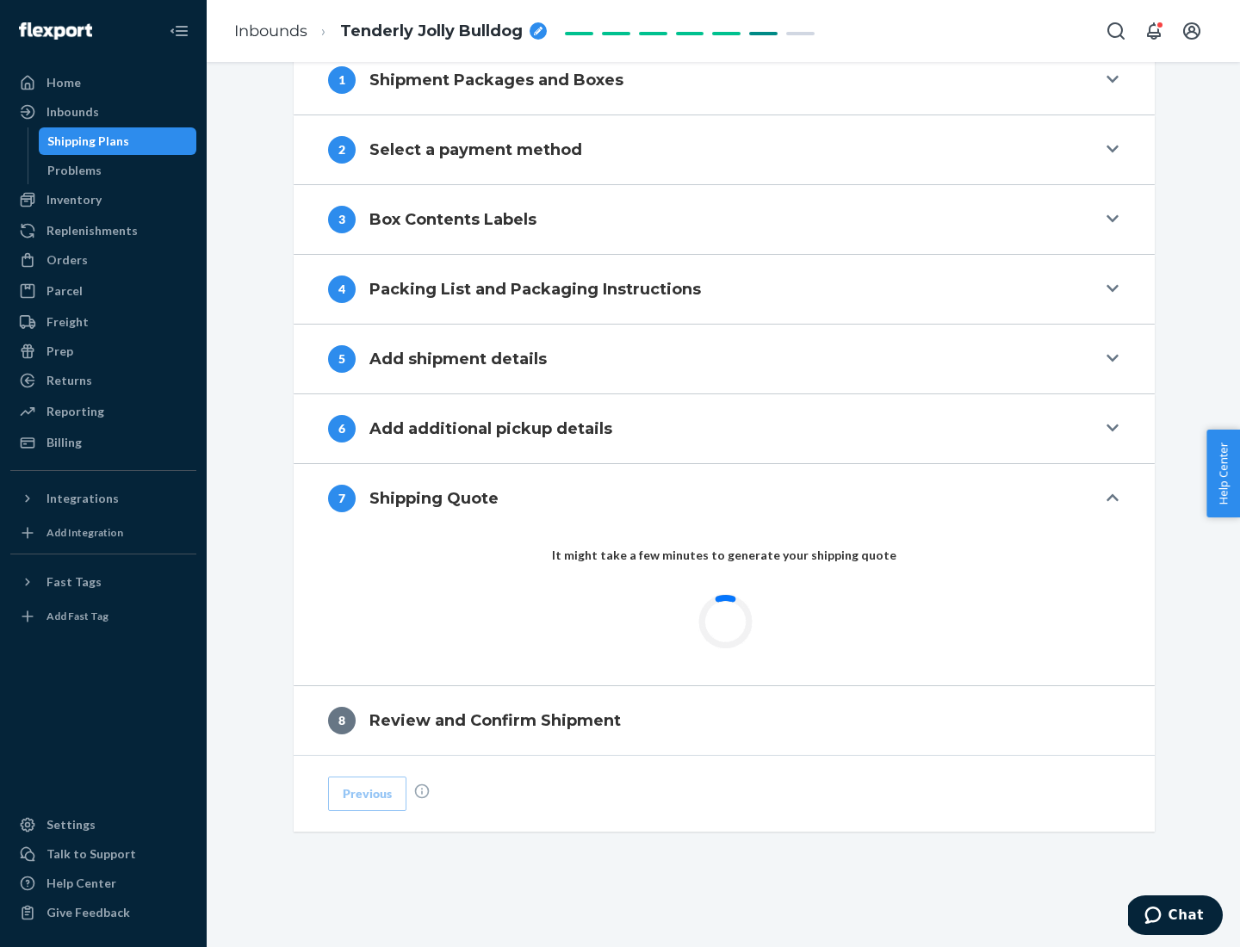
scroll to position [713, 0]
